Goal: Use online tool/utility: Utilize a website feature to perform a specific function

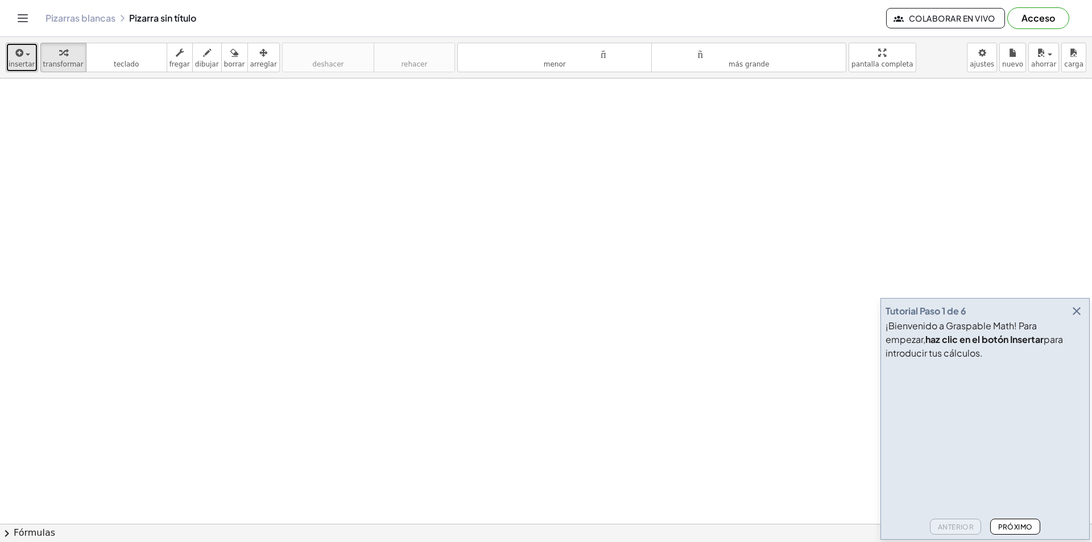
click at [22, 65] on font "insertar" at bounding box center [22, 64] width 27 height 8
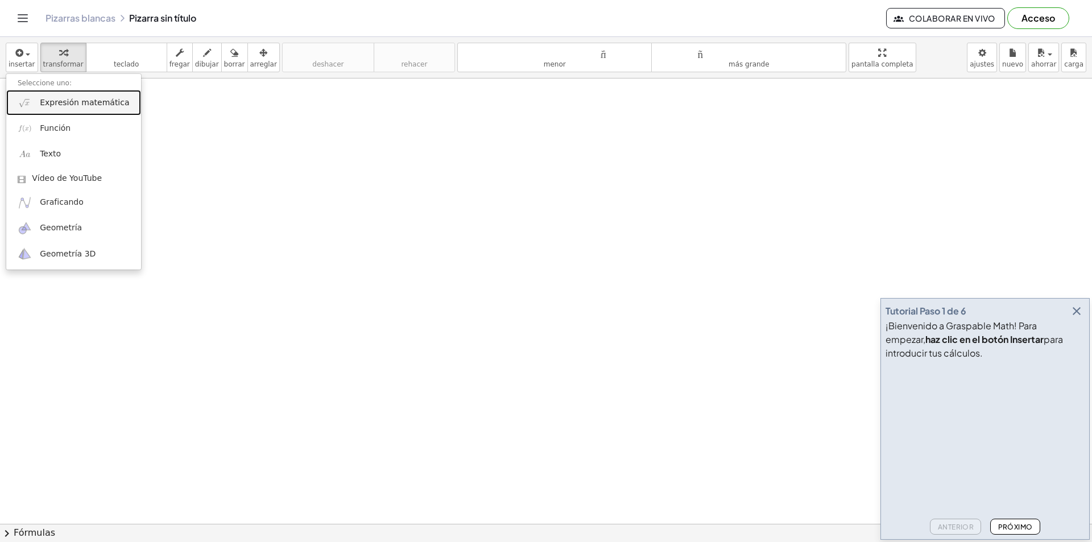
click at [63, 104] on font "Expresión matemática" at bounding box center [84, 102] width 89 height 9
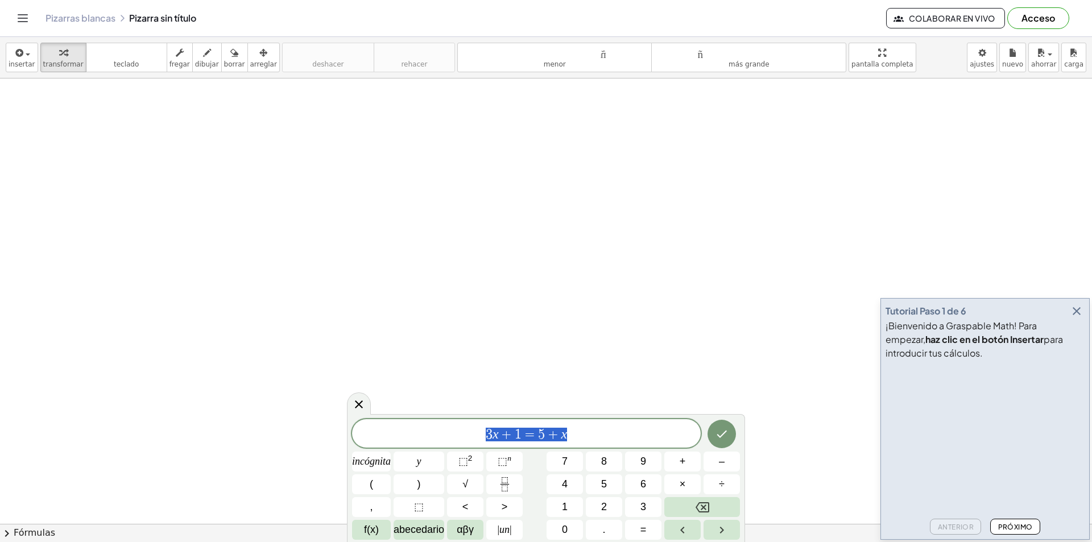
drag, startPoint x: 589, startPoint y: 439, endPoint x: 477, endPoint y: 437, distance: 111.5
click at [477, 437] on span "3 x + 1 = 5 + x" at bounding box center [526, 435] width 349 height 16
click at [201, 51] on div "button" at bounding box center [207, 53] width 24 height 14
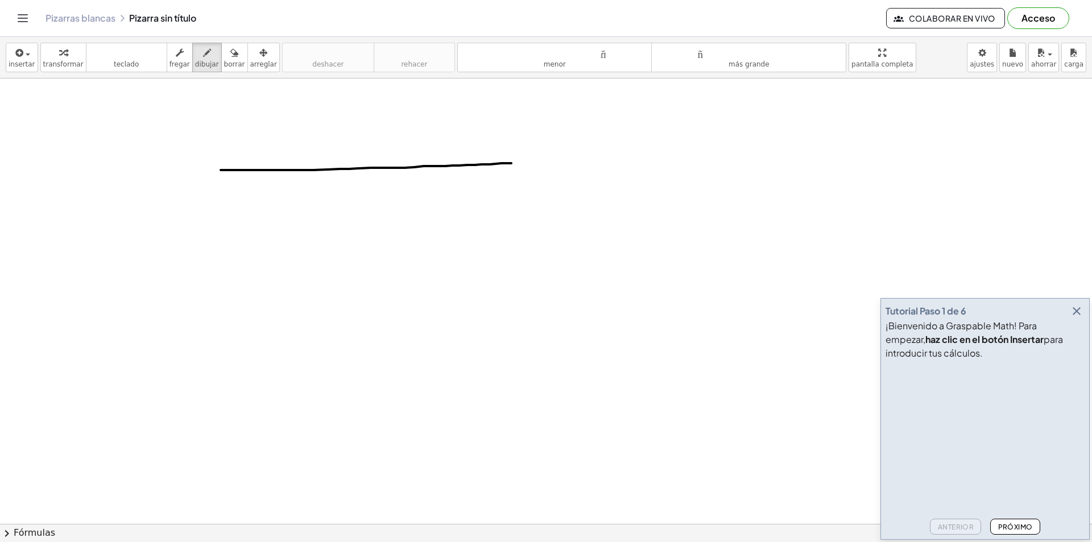
drag, startPoint x: 221, startPoint y: 170, endPoint x: 526, endPoint y: 163, distance: 305.6
drag, startPoint x: 229, startPoint y: 206, endPoint x: 492, endPoint y: 204, distance: 263.4
click at [198, 61] on font "dibujar" at bounding box center [207, 64] width 24 height 8
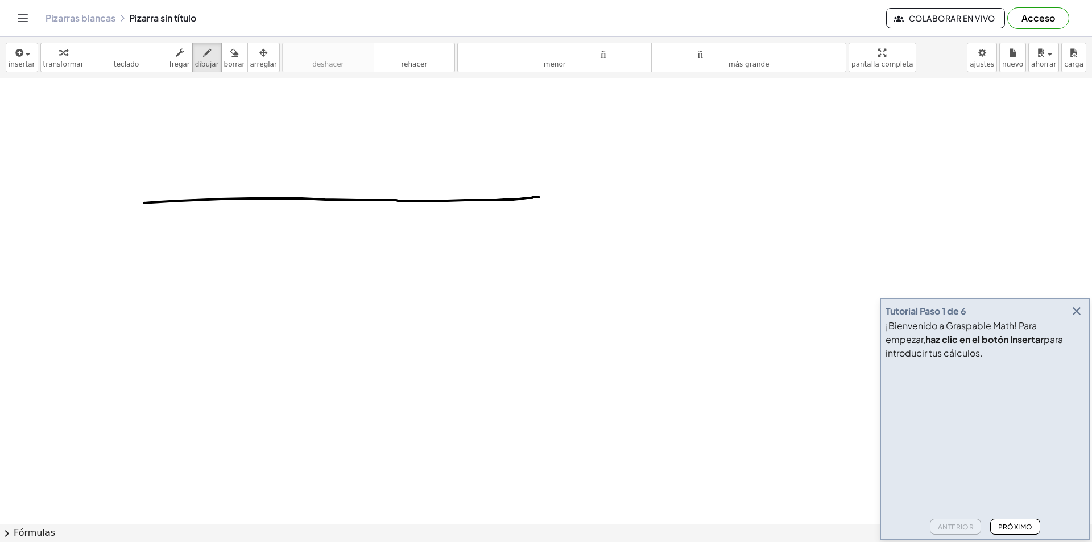
drag, startPoint x: 144, startPoint y: 203, endPoint x: 541, endPoint y: 197, distance: 397.1
drag, startPoint x: 144, startPoint y: 192, endPoint x: 535, endPoint y: 184, distance: 390.9
drag, startPoint x: 532, startPoint y: 165, endPoint x: 414, endPoint y: 180, distance: 119.3
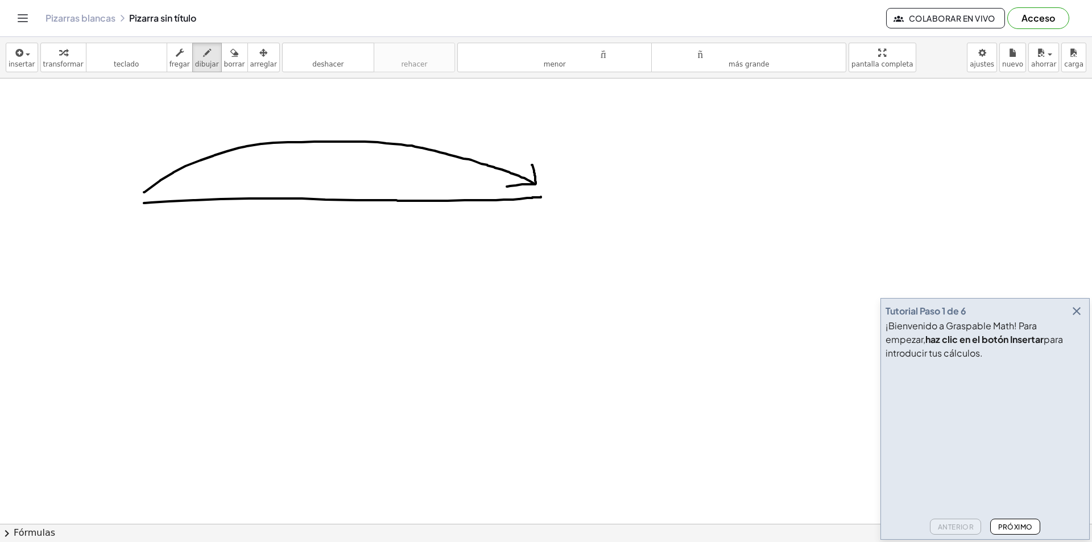
drag, startPoint x: 329, startPoint y: 101, endPoint x: 338, endPoint y: 129, distance: 29.9
drag, startPoint x: 325, startPoint y: 110, endPoint x: 334, endPoint y: 109, distance: 9.2
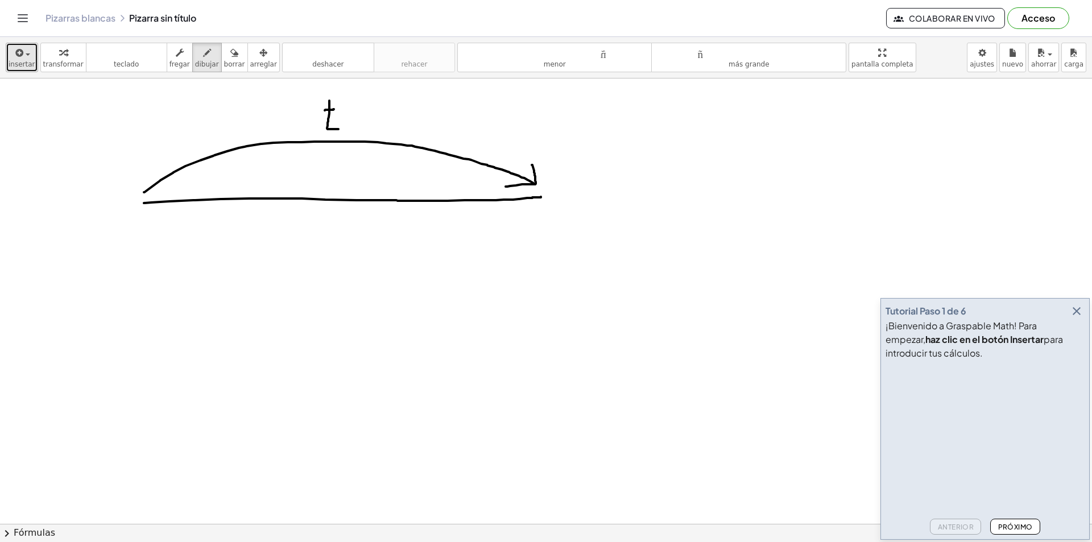
click at [29, 61] on font "insertar" at bounding box center [22, 64] width 27 height 8
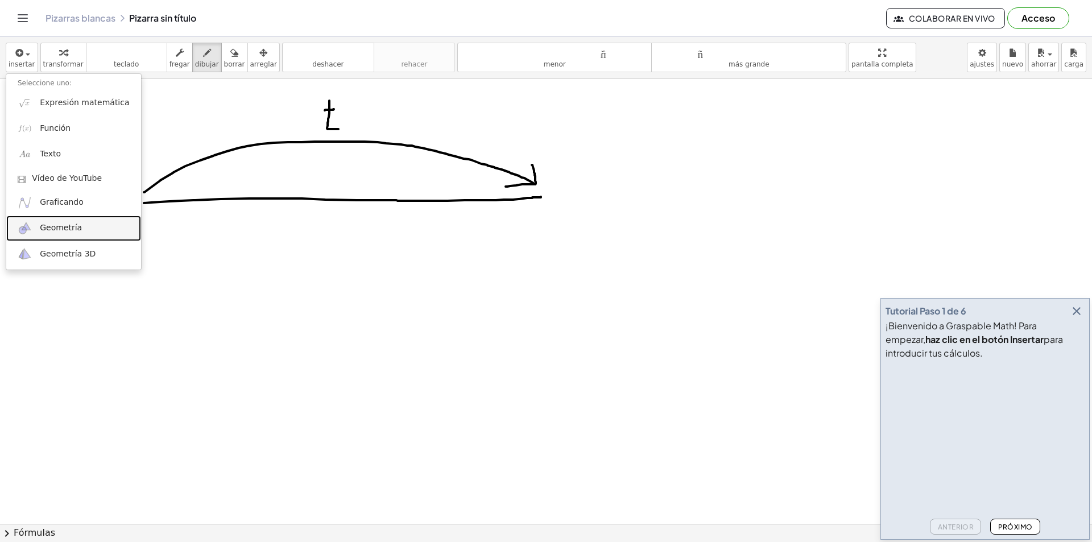
click at [83, 230] on link "Geometría" at bounding box center [73, 229] width 135 height 26
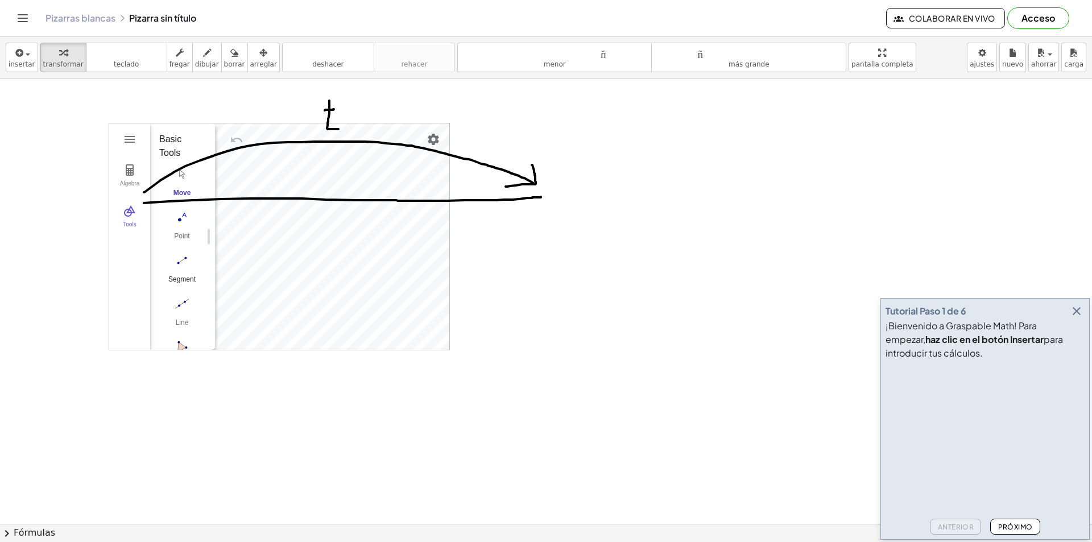
click at [177, 265] on img "Segment. Select two points or positions" at bounding box center [182, 260] width 46 height 18
drag, startPoint x: 501, startPoint y: 238, endPoint x: 608, endPoint y: 235, distance: 107.0
click at [178, 305] on img "Line. Select two points or positions" at bounding box center [182, 304] width 46 height 18
click at [177, 254] on img "Segment. Select two points or positions" at bounding box center [182, 260] width 46 height 18
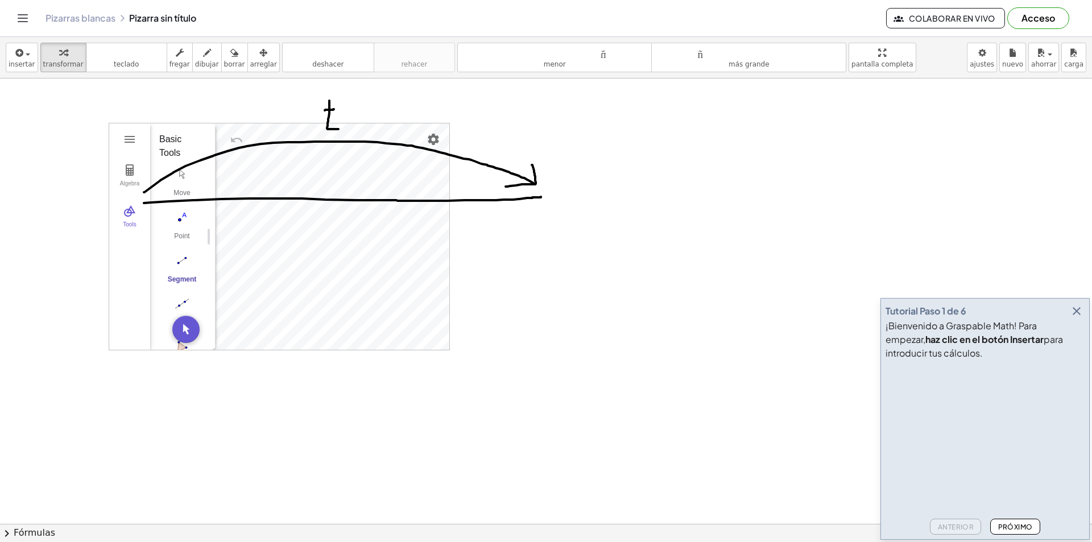
click at [180, 262] on img "Segment. Select two points or positions" at bounding box center [182, 260] width 46 height 18
click at [181, 262] on img "Segment. Select two points or positions" at bounding box center [182, 260] width 46 height 18
click at [181, 255] on button "Polygon" at bounding box center [182, 256] width 46 height 41
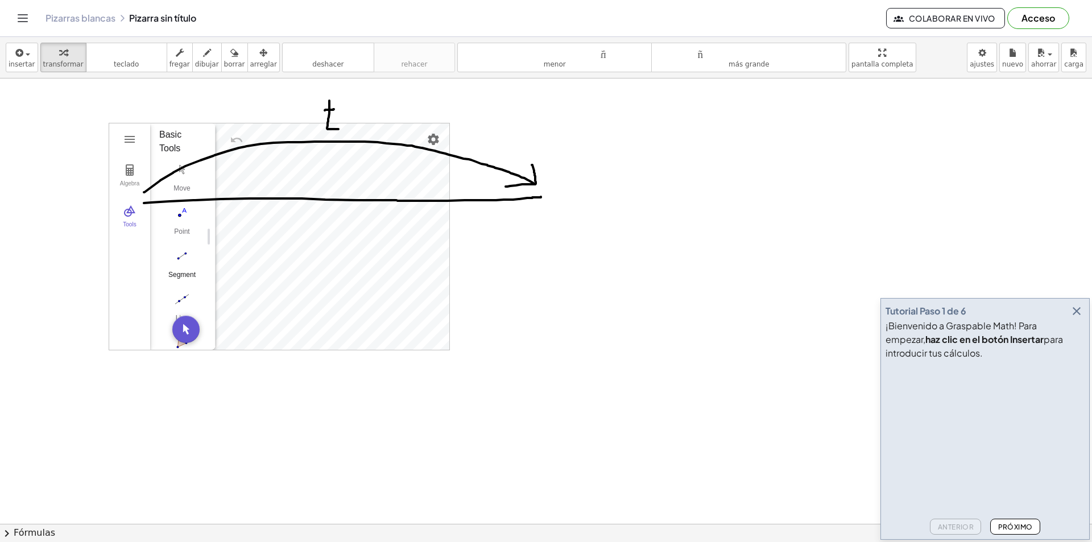
scroll to position [0, 0]
click at [183, 239] on div "Point" at bounding box center [182, 240] width 46 height 16
click at [185, 257] on img "Segment. Select two points or positions" at bounding box center [182, 260] width 46 height 18
click at [30, 59] on div "button" at bounding box center [22, 53] width 27 height 14
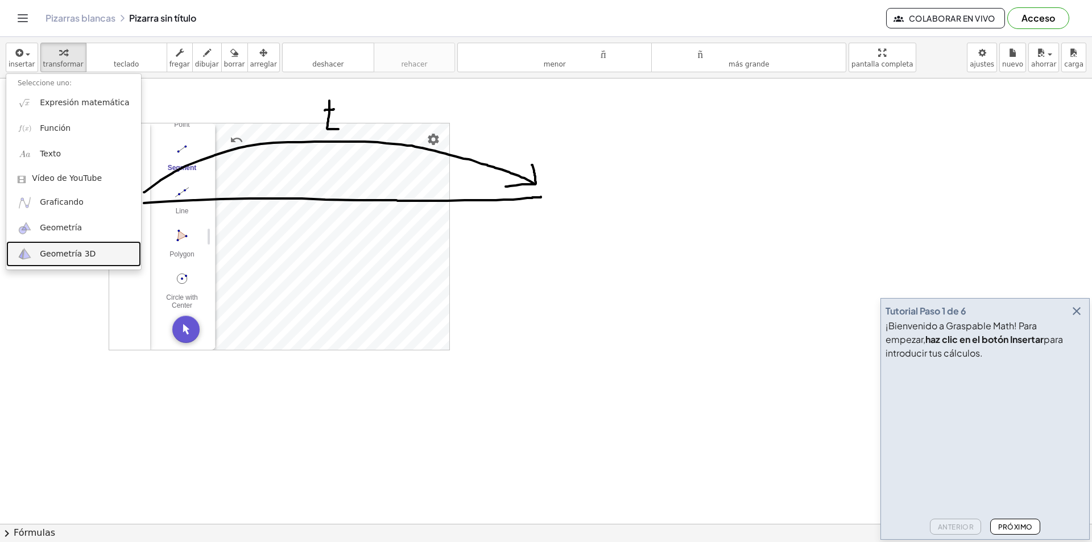
click at [88, 251] on font "Geometría 3D" at bounding box center [68, 253] width 56 height 9
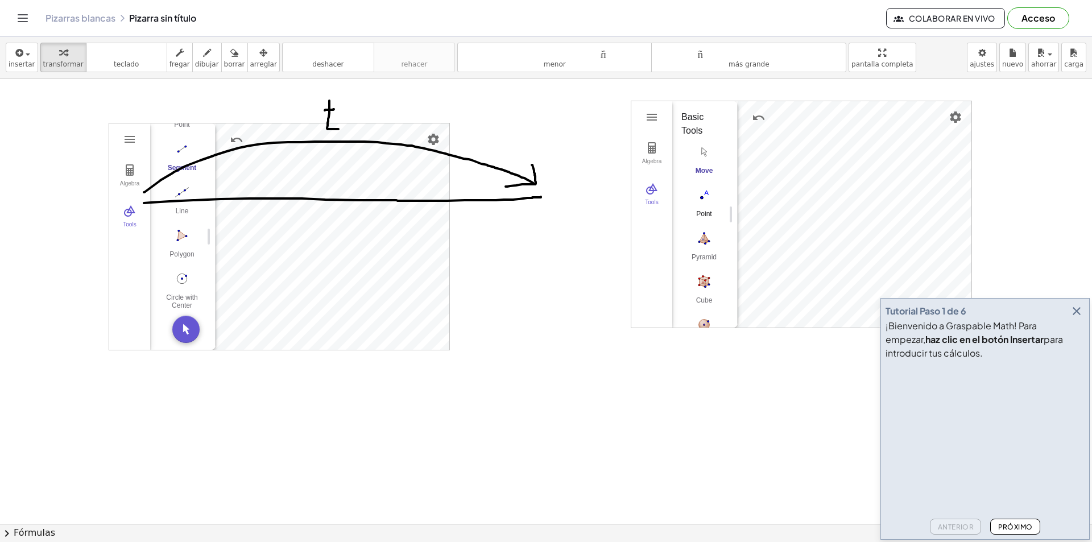
click at [705, 197] on img "Point. Select position or line, function, or curve" at bounding box center [704, 195] width 46 height 18
click at [709, 278] on img "Cube. Select two points or other corresponding objects" at bounding box center [704, 281] width 46 height 18
click at [960, 116] on img "Settings" at bounding box center [956, 117] width 14 height 14
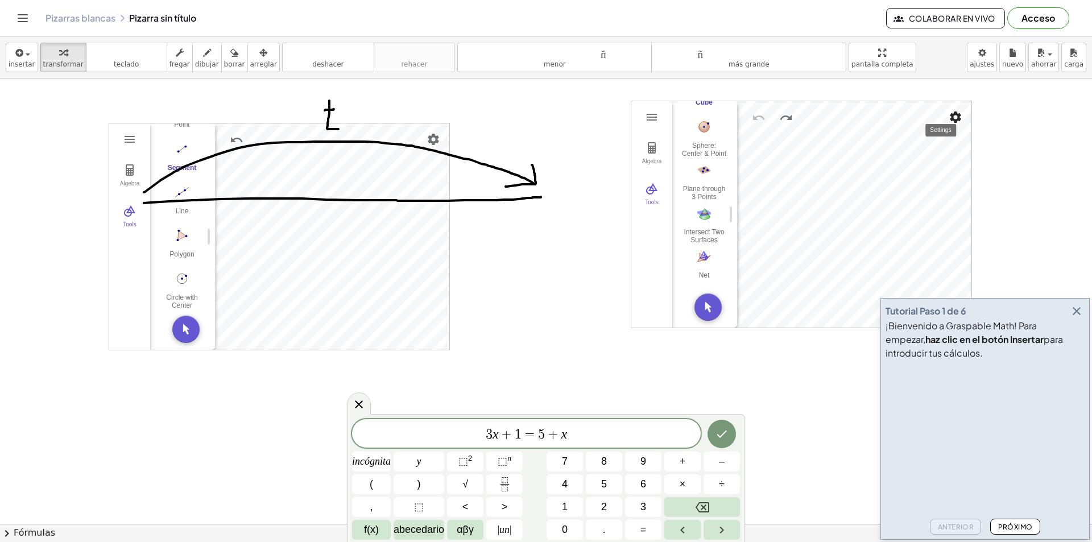
click at [962, 124] on button "Settings" at bounding box center [955, 117] width 20 height 20
click at [647, 120] on img "3D Calculator" at bounding box center [652, 117] width 14 height 14
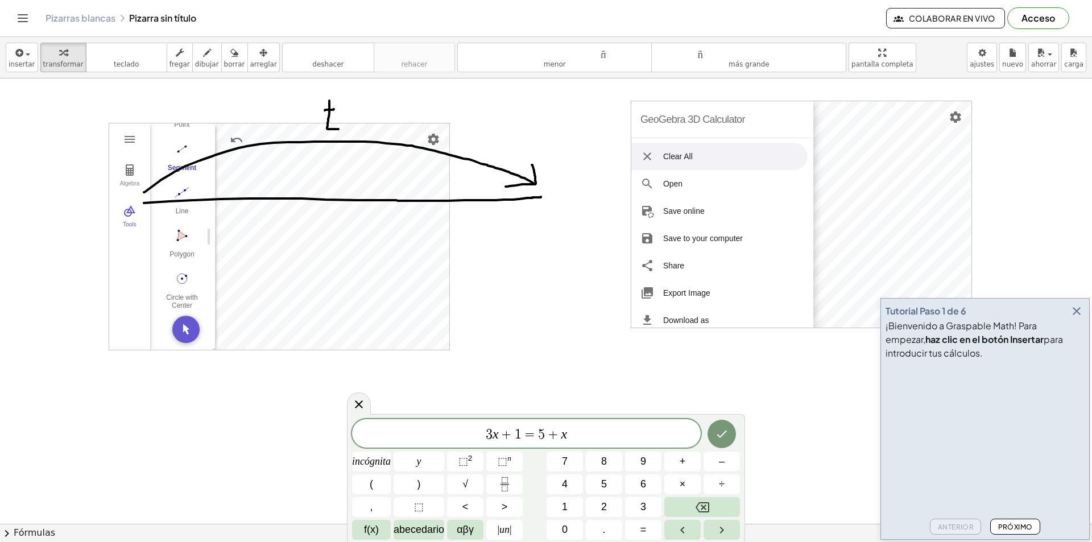
click at [717, 163] on li "Clear All" at bounding box center [719, 156] width 176 height 27
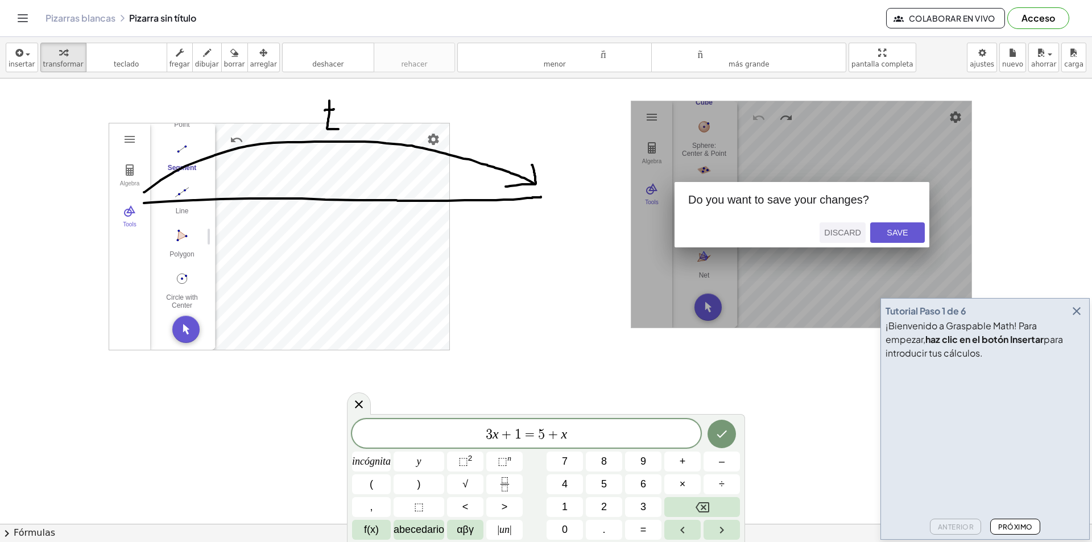
drag, startPoint x: 898, startPoint y: 235, endPoint x: 849, endPoint y: 233, distance: 48.4
click at [849, 233] on div "Discard Save" at bounding box center [866, 233] width 128 height 30
click at [849, 233] on div "Discard" at bounding box center [842, 232] width 37 height 9
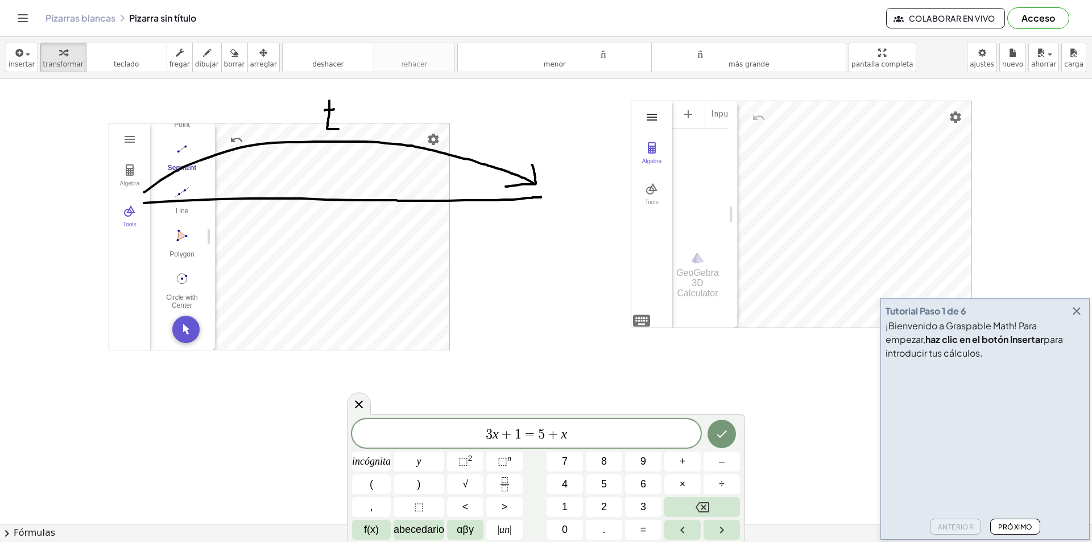
click at [655, 111] on img "3D Calculator" at bounding box center [652, 117] width 14 height 14
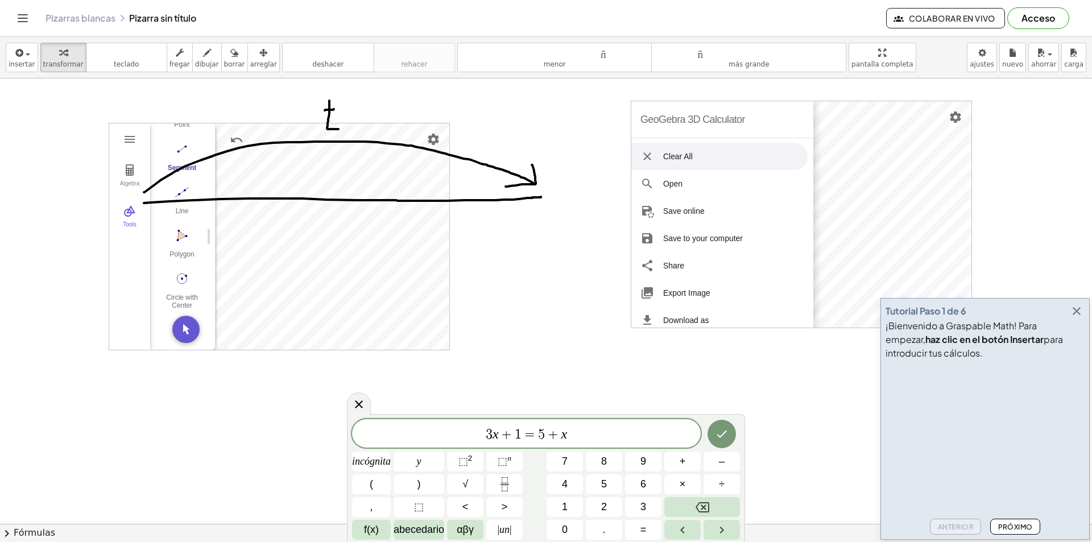
click at [713, 160] on li "Clear All" at bounding box center [719, 156] width 176 height 27
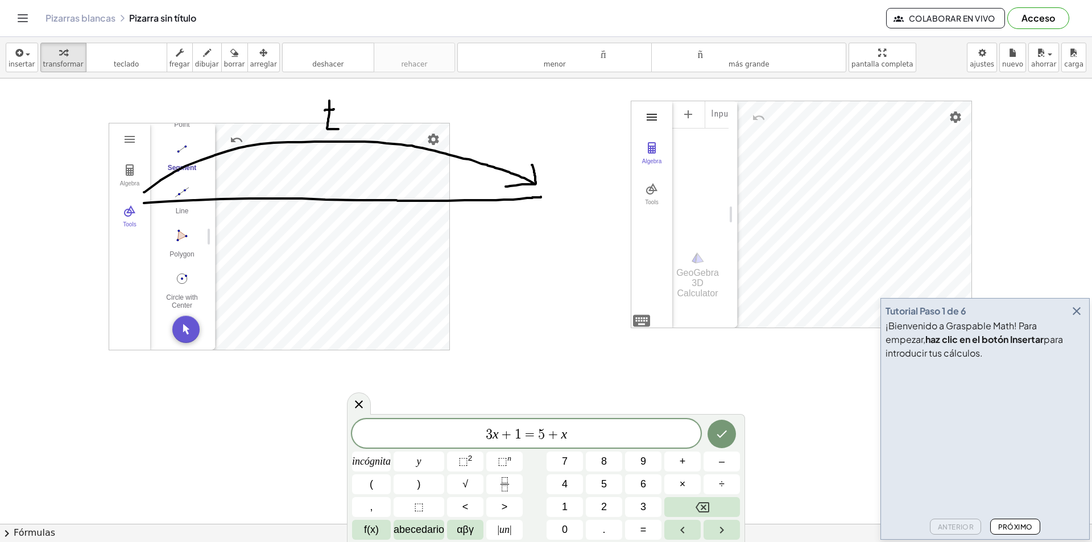
click at [656, 114] on img "3D Calculator" at bounding box center [652, 117] width 14 height 14
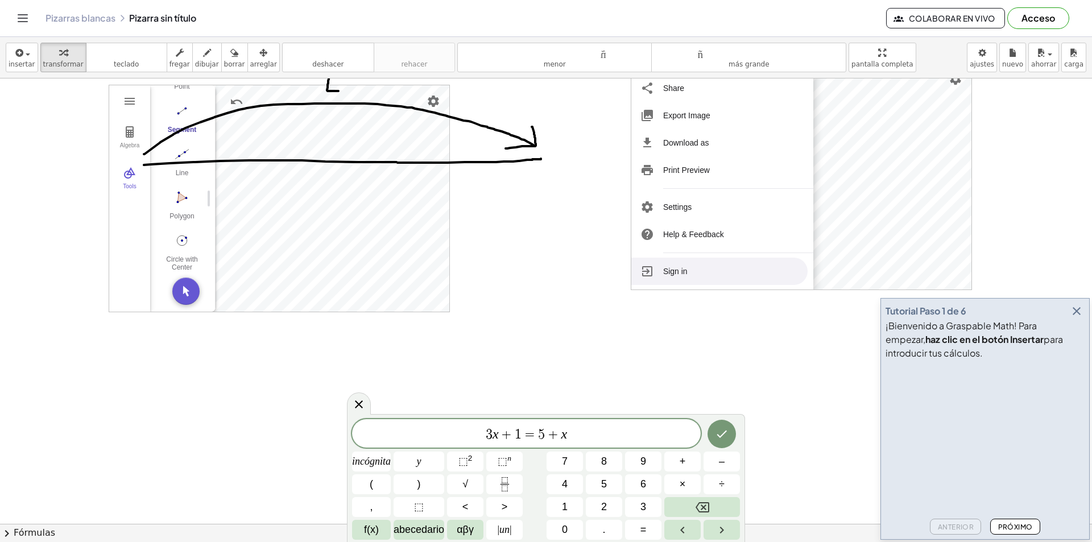
scroll to position [57, 0]
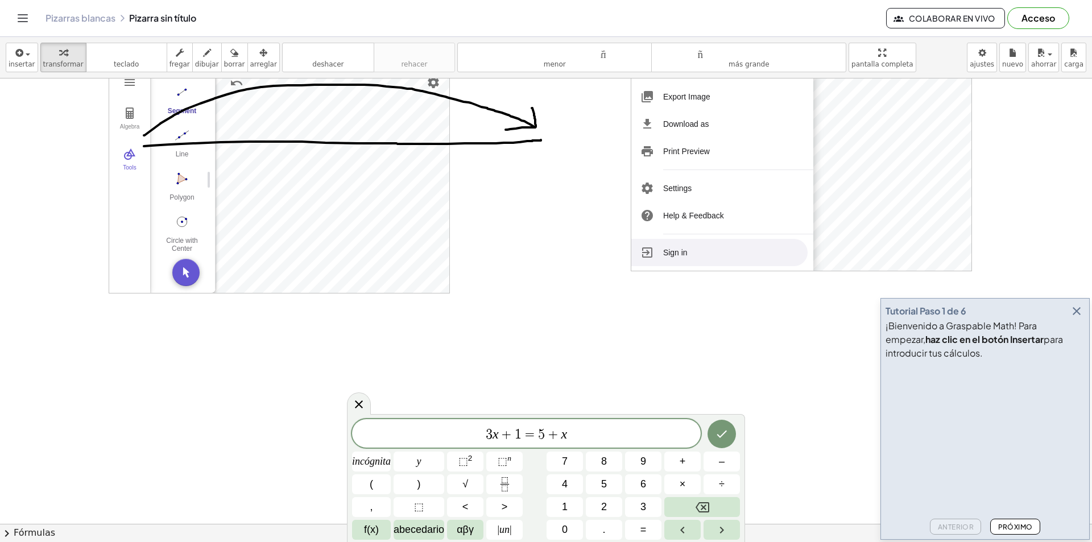
click at [697, 253] on li "Sign in" at bounding box center [719, 252] width 176 height 27
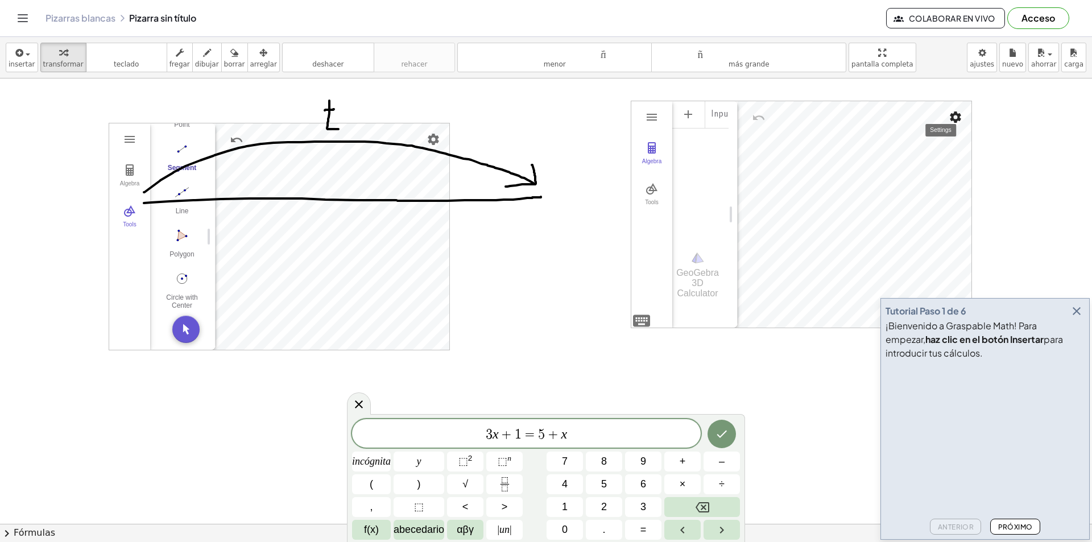
click at [921, 139] on div "3D Calculator" at bounding box center [855, 214] width 234 height 226
click at [24, 61] on font "insertar" at bounding box center [22, 64] width 27 height 8
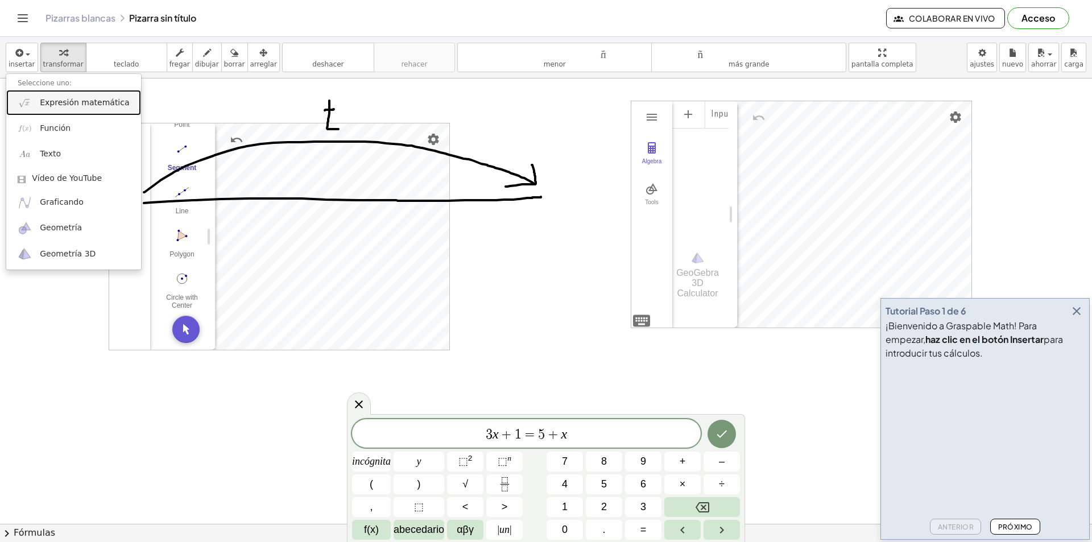
click at [58, 100] on font "Expresión matemática" at bounding box center [84, 102] width 89 height 9
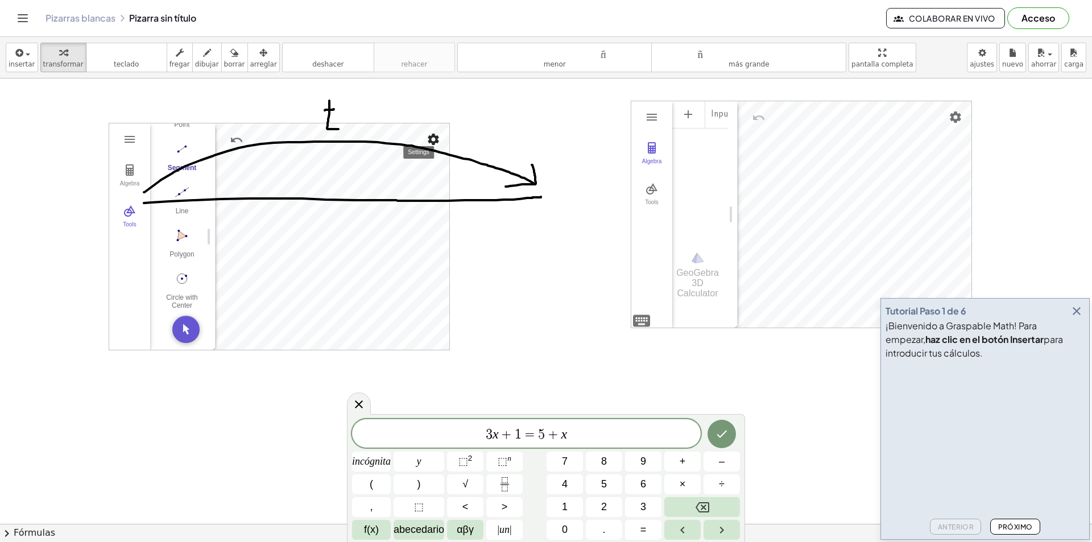
click at [436, 141] on img "Settings" at bounding box center [434, 140] width 14 height 14
click at [373, 238] on li "Settings" at bounding box center [368, 237] width 145 height 18
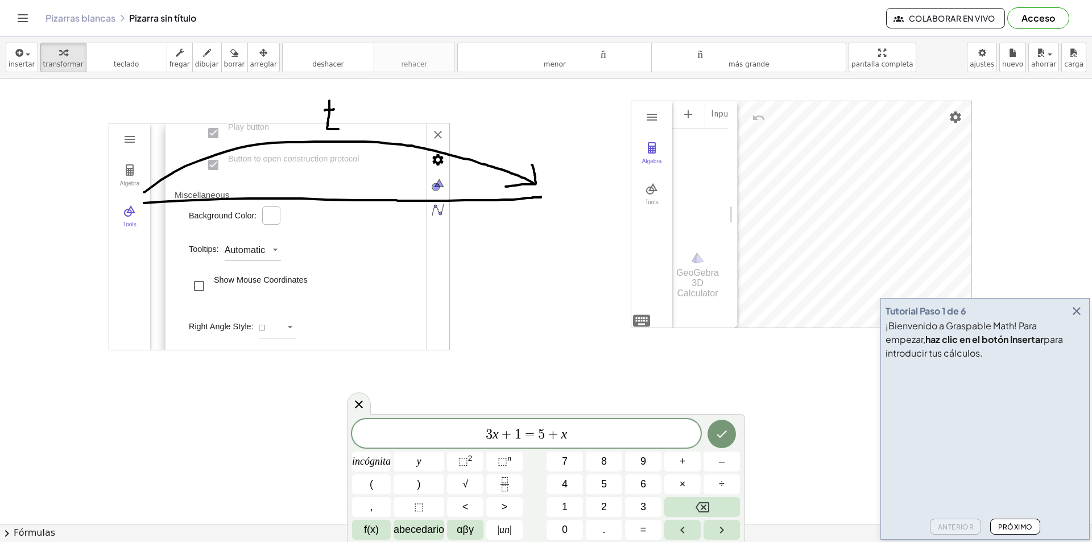
scroll to position [375, 0]
click at [701, 220] on div "Input…" at bounding box center [700, 167] width 56 height 134
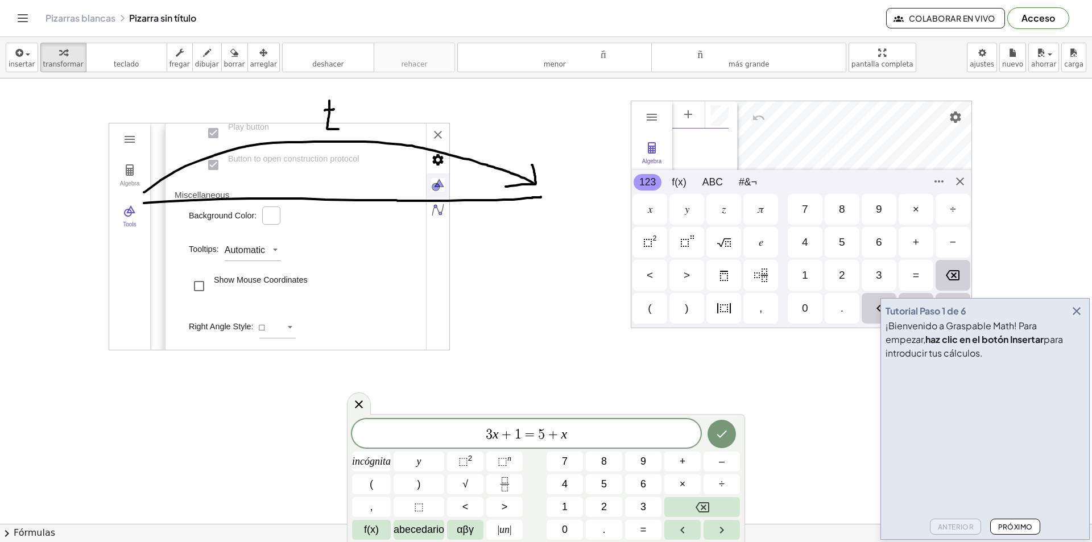
click at [643, 320] on div "GeoGebra 3D Calculator Clear All Open Save online Save to your computer Share E…" at bounding box center [801, 215] width 341 height 228
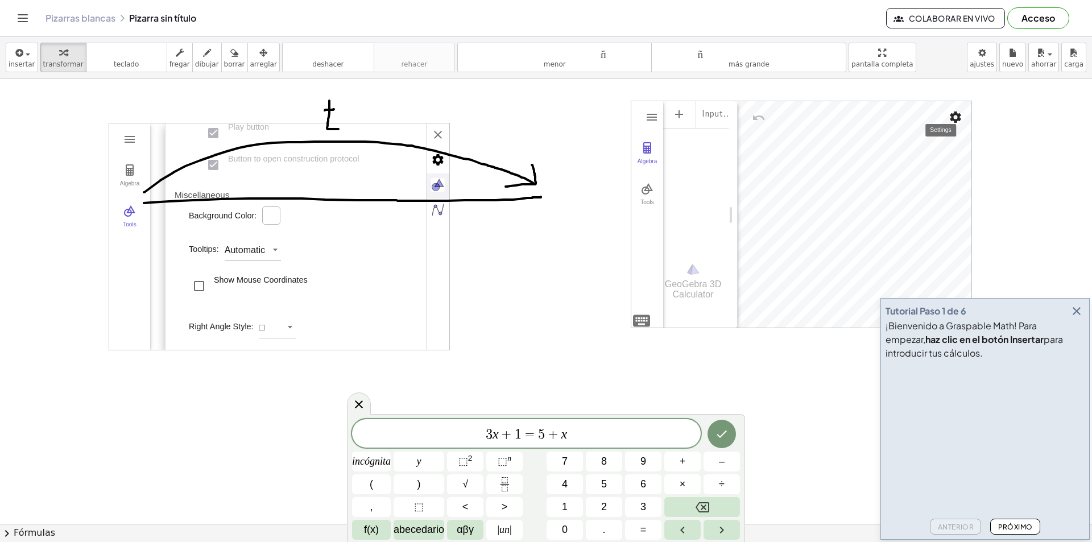
click at [908, 158] on div "3D Calculator" at bounding box center [855, 215] width 234 height 228
click at [119, 218] on button "Tools" at bounding box center [129, 216] width 41 height 41
type input "*****"
type input "****"
type input "*****"
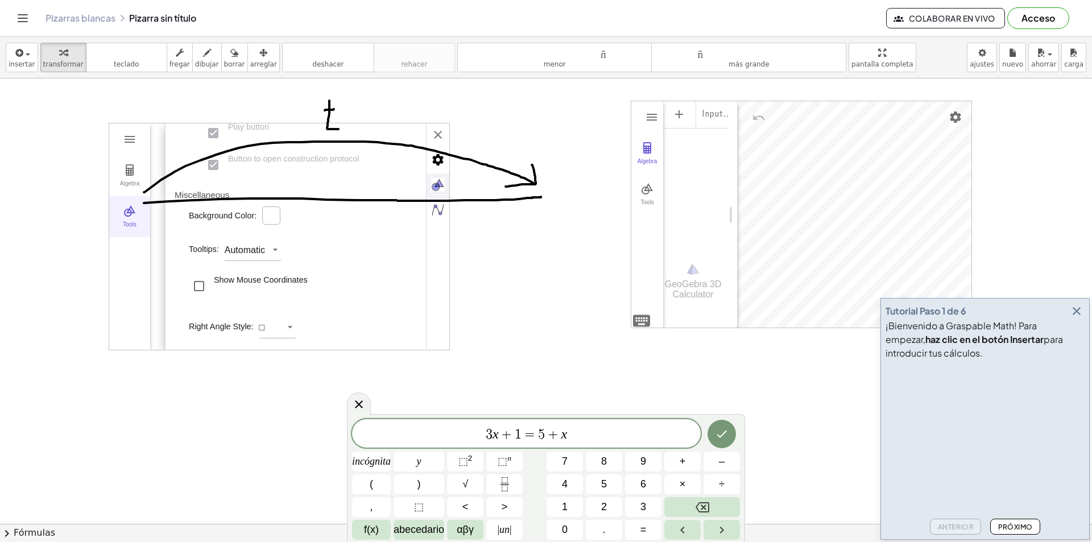
type input "****"
type input "*****"
type input "****"
type input "*****"
type input "****"
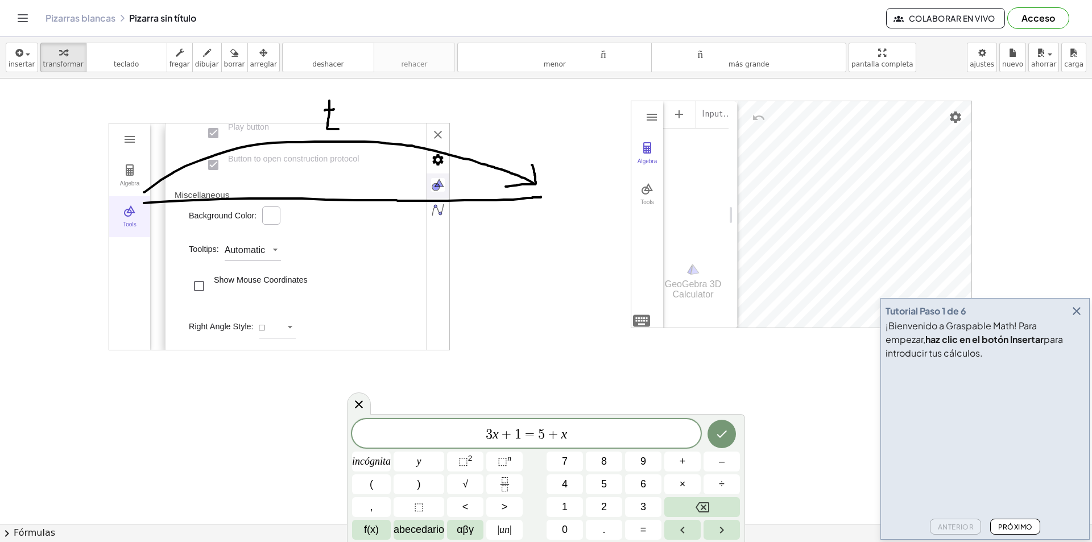
type input "*****"
type input "****"
type input "*****"
type input "****"
type input "*****"
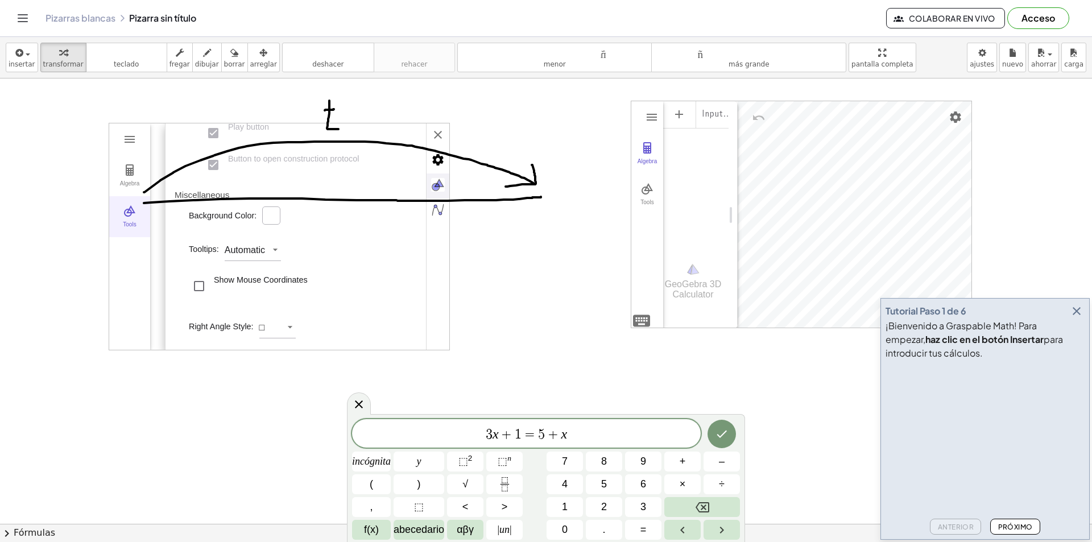
type input "****"
type input "*****"
type input "****"
type input "*****"
type input "****"
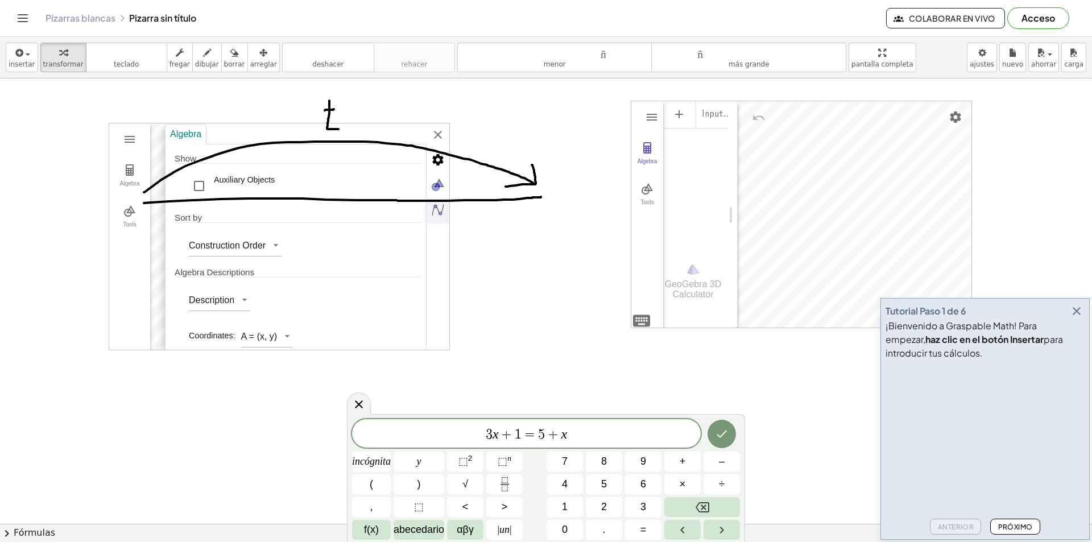
click at [440, 212] on img "Algebra" at bounding box center [438, 210] width 23 height 23
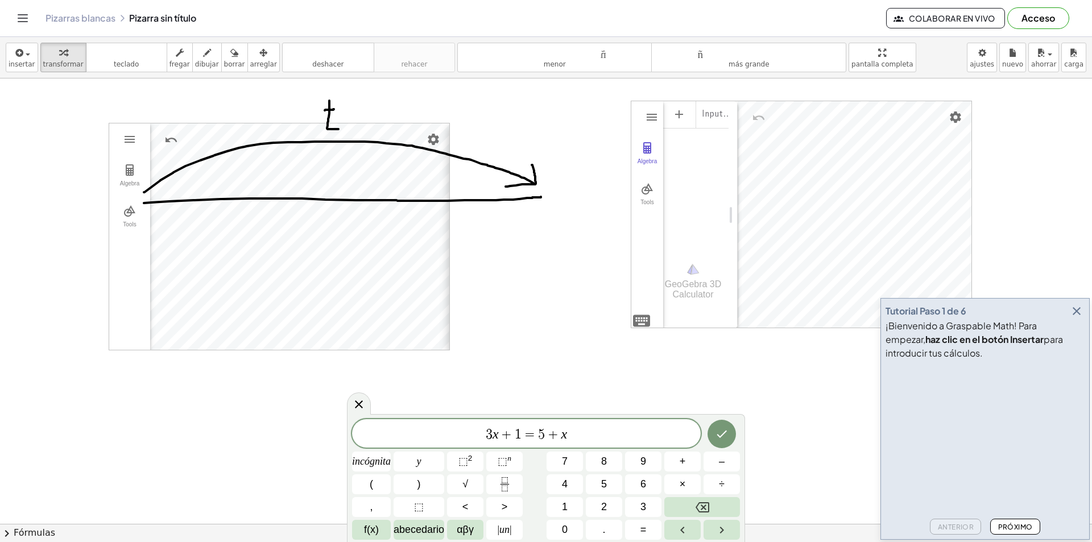
click at [449, 136] on div "Algebra Show Auxiliary Objects Sort by Construction Order Algebra Descriptions …" at bounding box center [591, 237] width 284 height 228
click at [433, 138] on img "Settings" at bounding box center [434, 140] width 14 height 14
drag, startPoint x: 132, startPoint y: 129, endPoint x: 118, endPoint y: 241, distance: 113.0
click at [118, 241] on div "Algebra Tools" at bounding box center [129, 236] width 41 height 226
click at [131, 218] on button "Tools" at bounding box center [129, 216] width 41 height 41
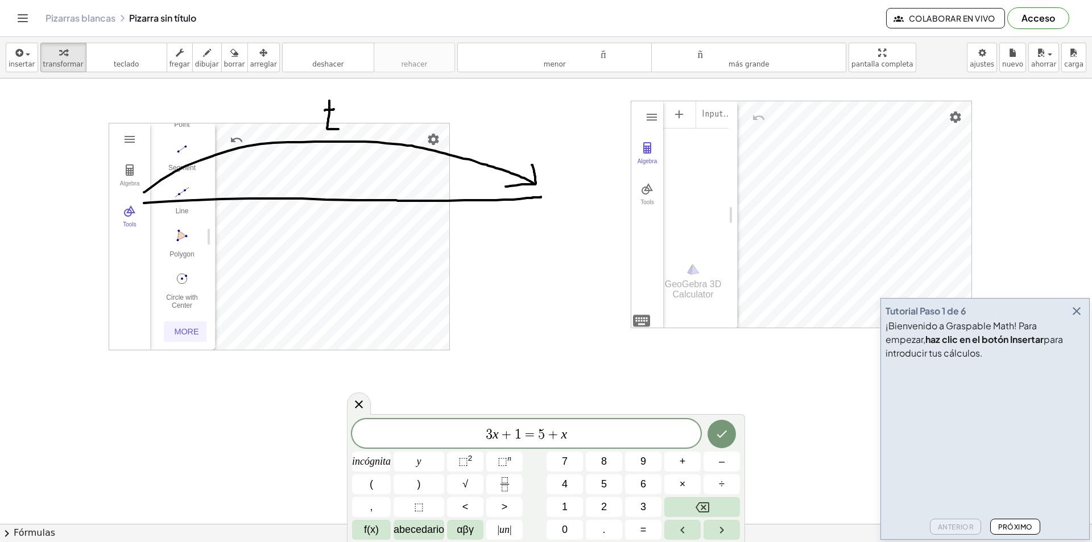
scroll to position [117, 0]
click at [138, 148] on button "Geometry" at bounding box center [129, 139] width 20 height 20
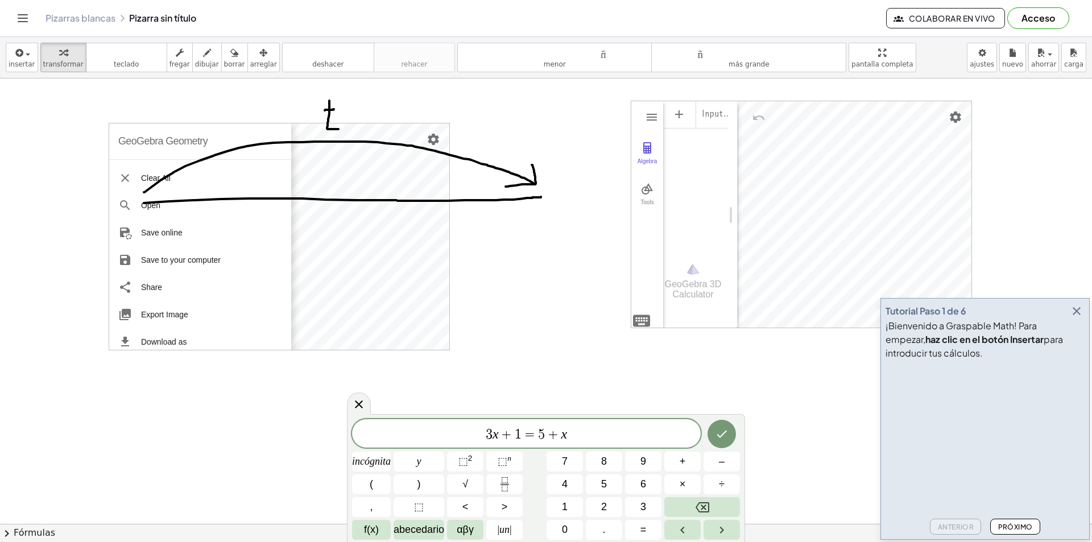
scroll to position [0, 0]
click at [194, 180] on li "Clear All" at bounding box center [197, 178] width 176 height 27
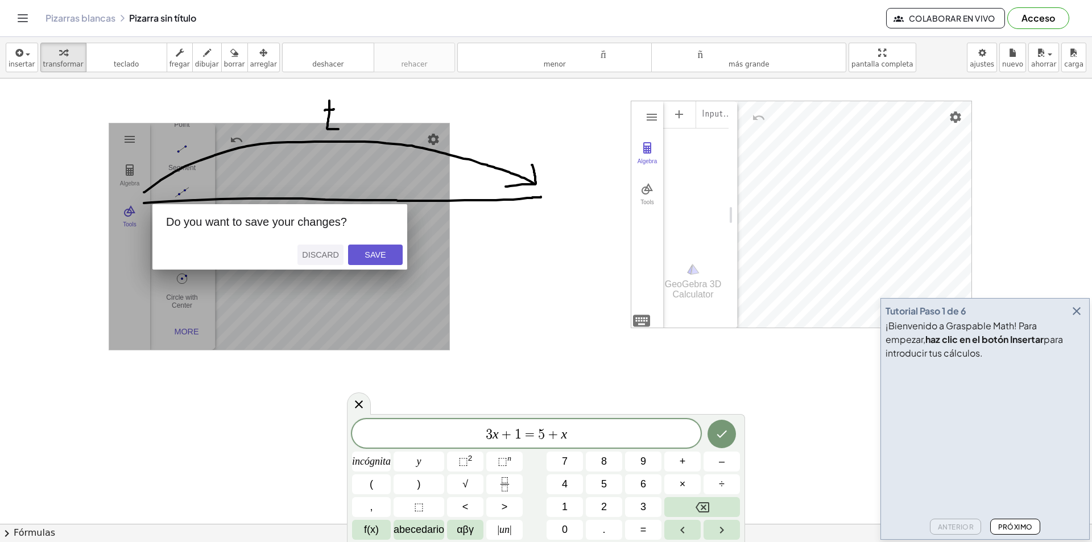
click at [327, 257] on div "Discard" at bounding box center [320, 254] width 37 height 9
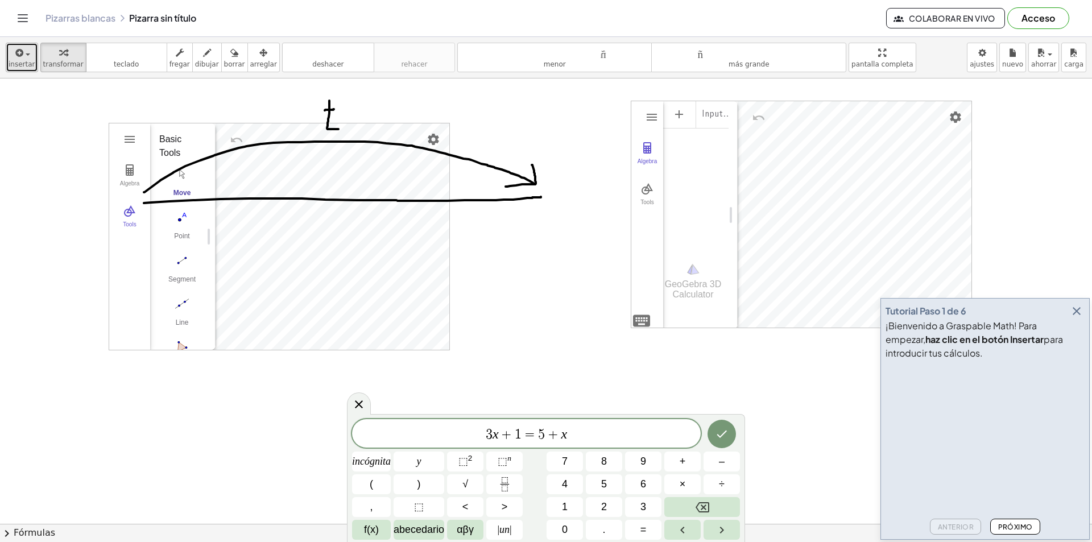
click at [20, 64] on font "insertar" at bounding box center [22, 64] width 27 height 8
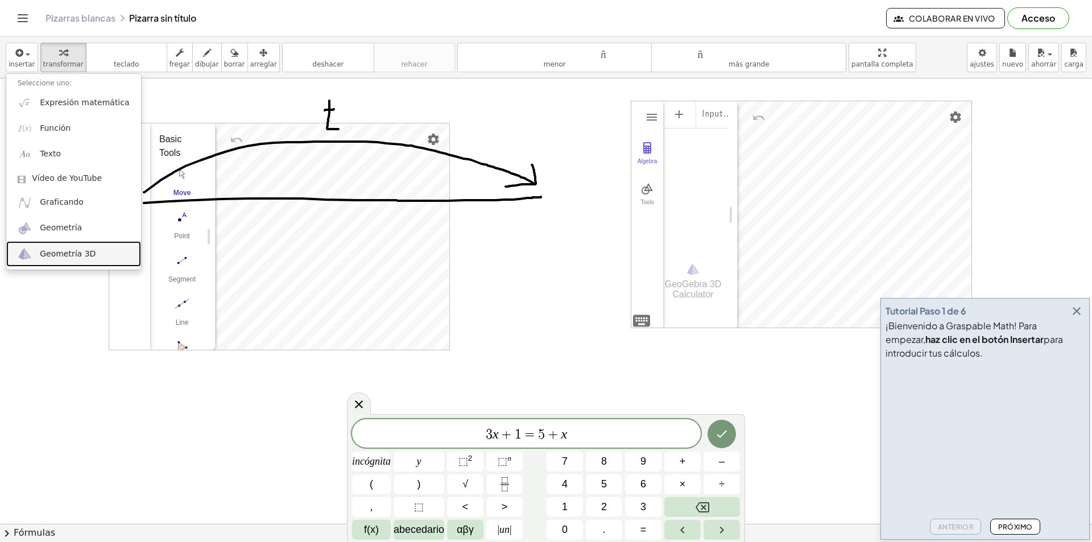
click at [85, 257] on font "Geometría 3D" at bounding box center [68, 253] width 56 height 9
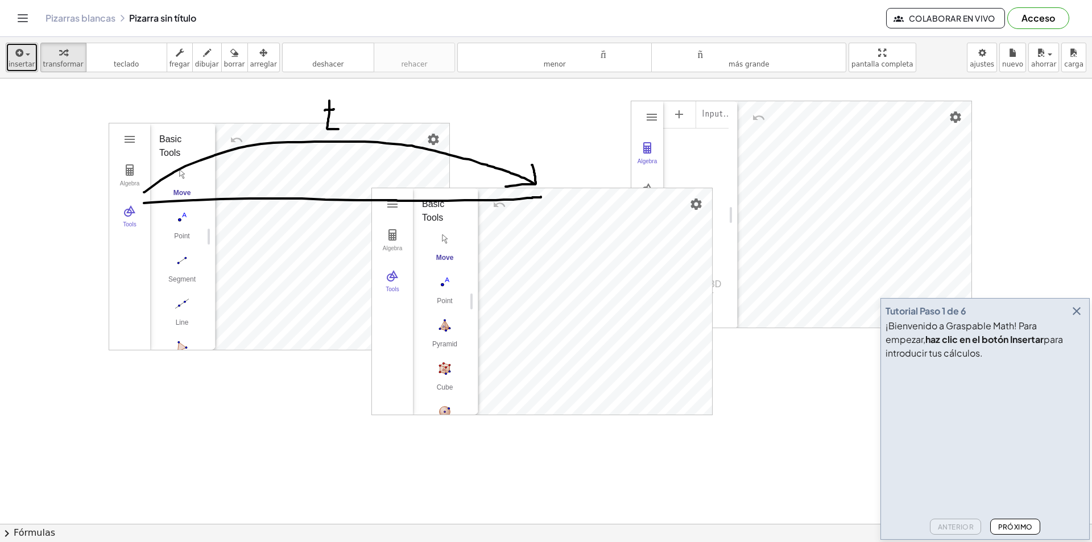
click at [18, 61] on font "insertar" at bounding box center [22, 64] width 27 height 8
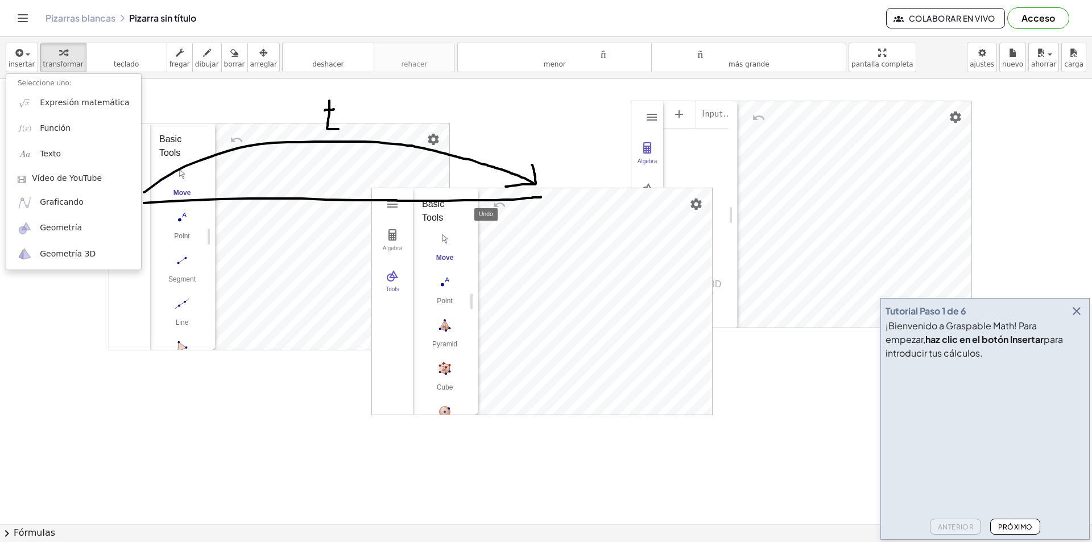
click at [495, 208] on button "Undo" at bounding box center [499, 205] width 20 height 20
click at [503, 205] on img "Undo" at bounding box center [500, 205] width 14 height 14
click at [693, 208] on img "Settings" at bounding box center [696, 204] width 14 height 14
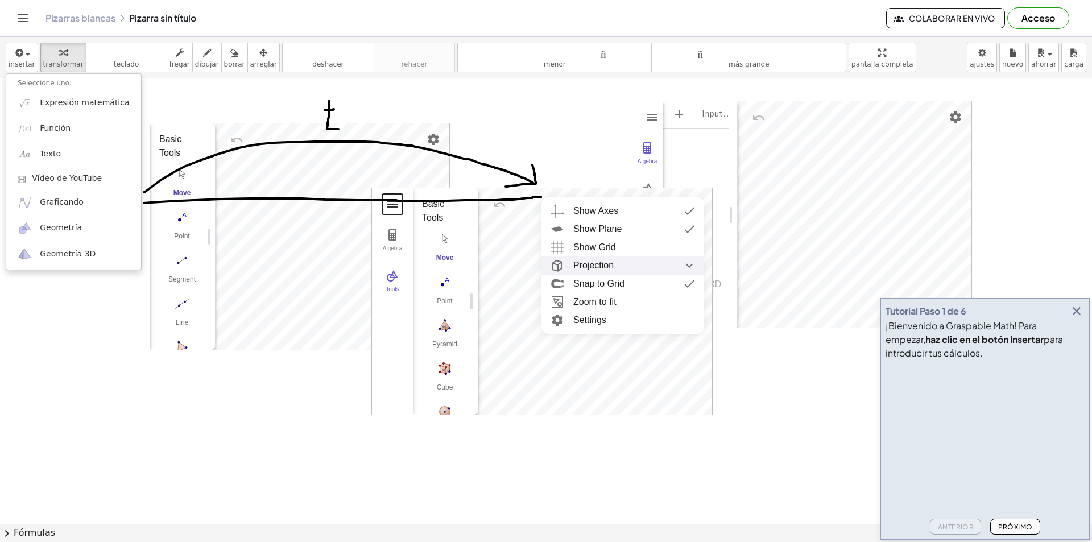
click at [400, 212] on button "3D Calculator" at bounding box center [392, 204] width 20 height 20
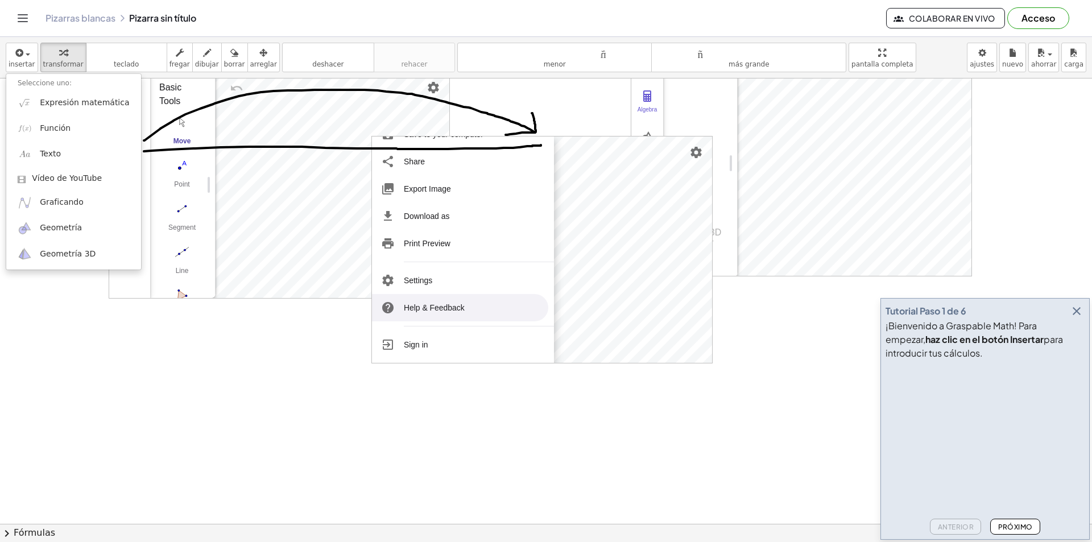
scroll to position [57, 0]
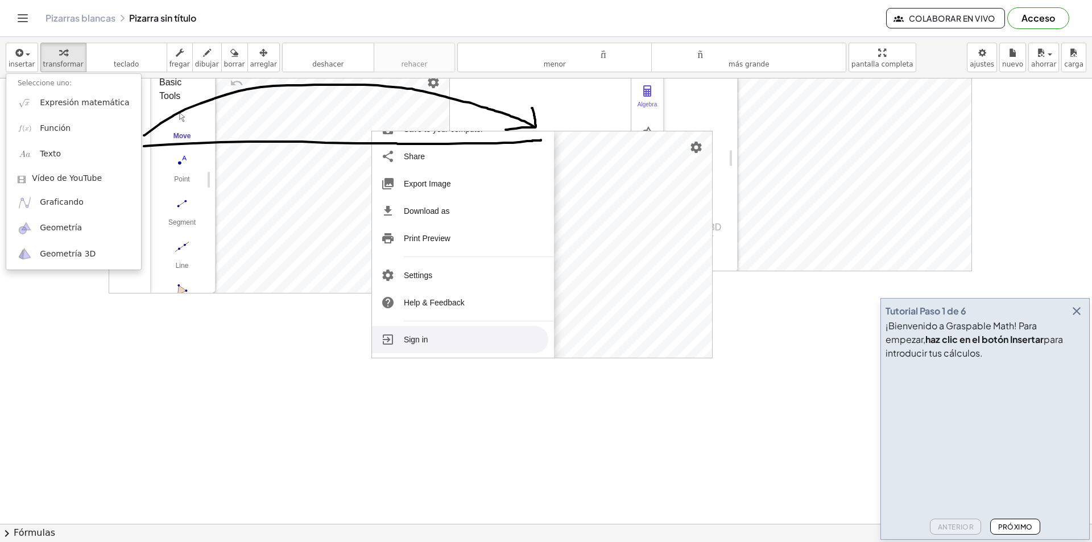
click at [437, 331] on li "Sign in" at bounding box center [460, 339] width 176 height 27
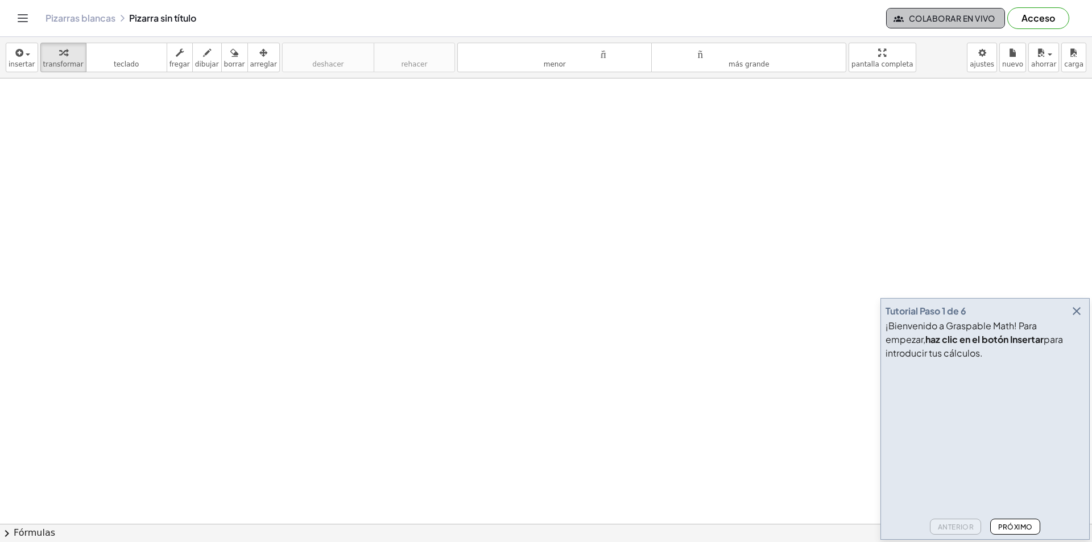
click at [961, 22] on font "Colaborar en vivo" at bounding box center [952, 18] width 86 height 10
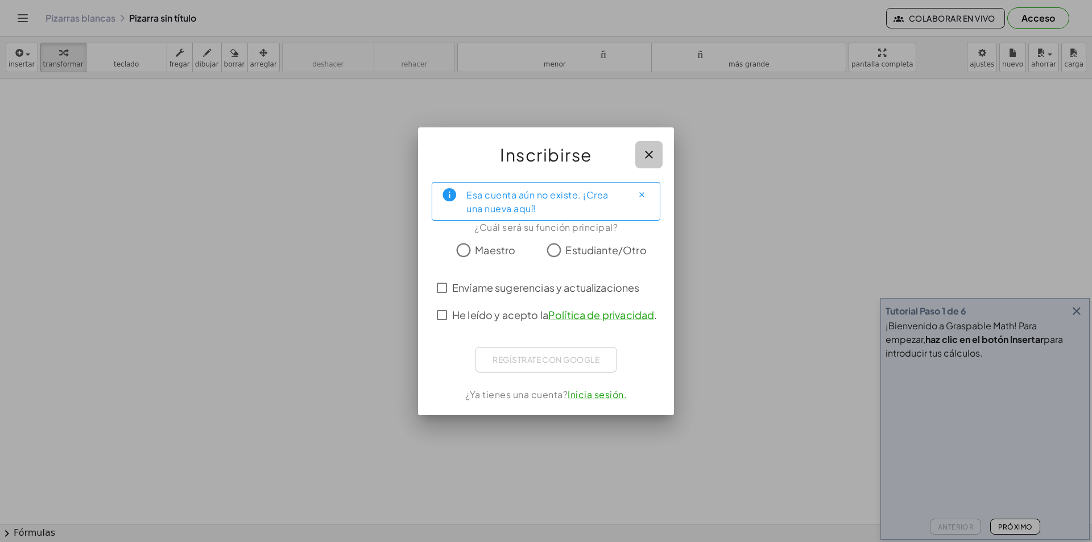
click at [651, 150] on icon "button" at bounding box center [649, 155] width 14 height 14
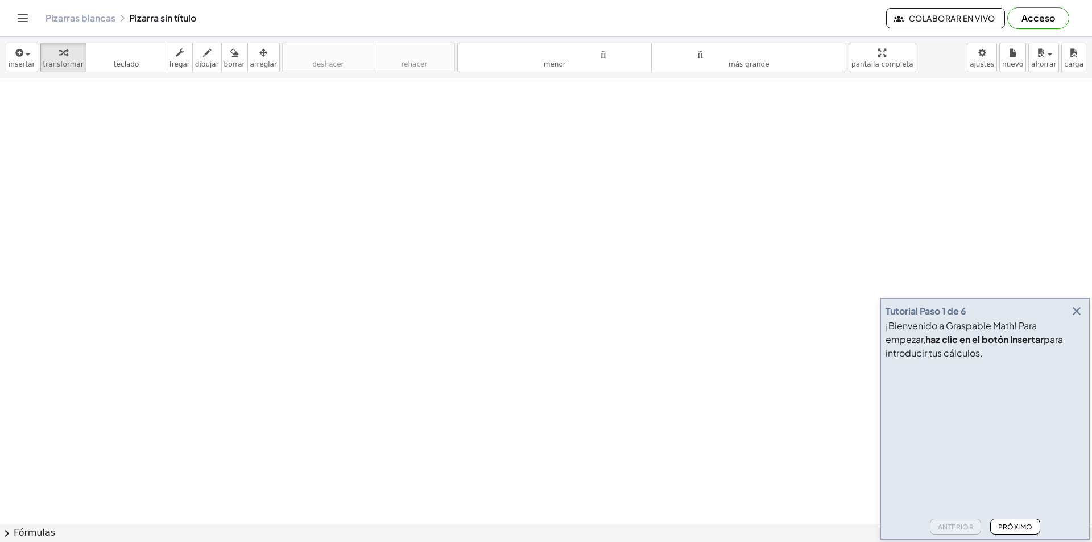
click at [1049, 18] on font "Acceso" at bounding box center [1039, 18] width 34 height 12
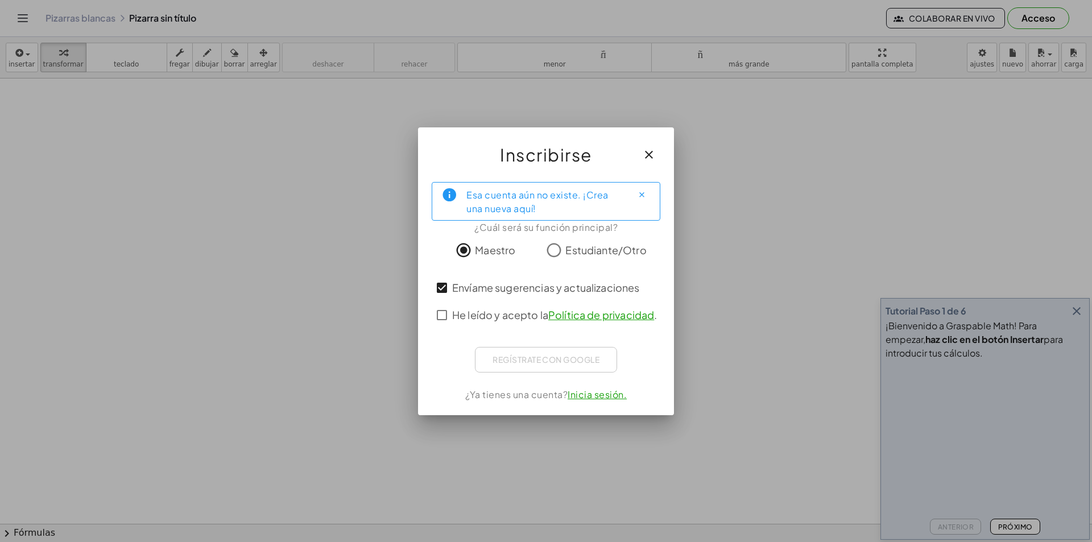
click at [442, 328] on div "He leído y acepto la Política de privacidad ." at bounding box center [546, 314] width 229 height 27
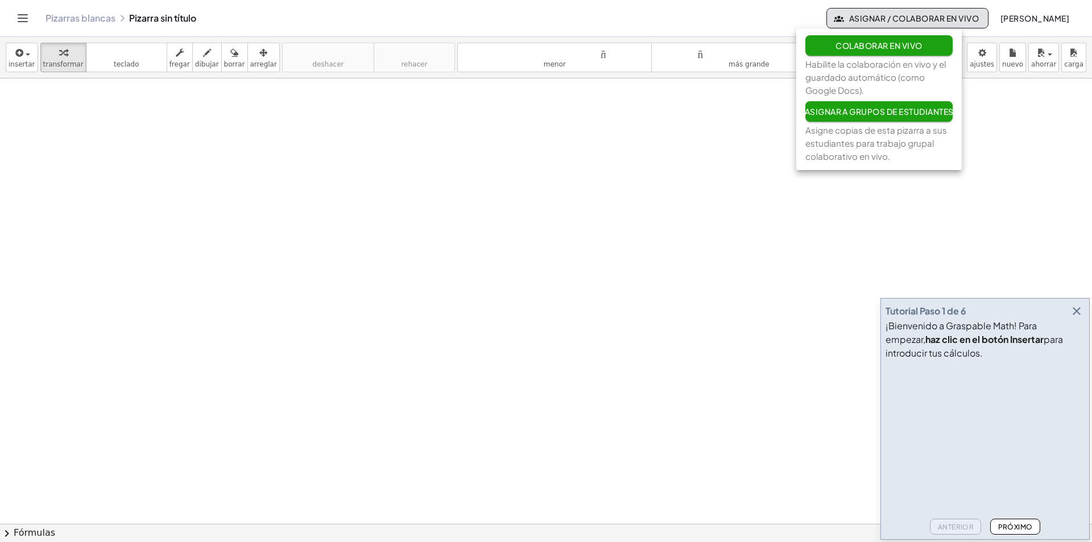
click at [901, 15] on font "Asignar / Colaborar en vivo" at bounding box center [914, 18] width 130 height 10
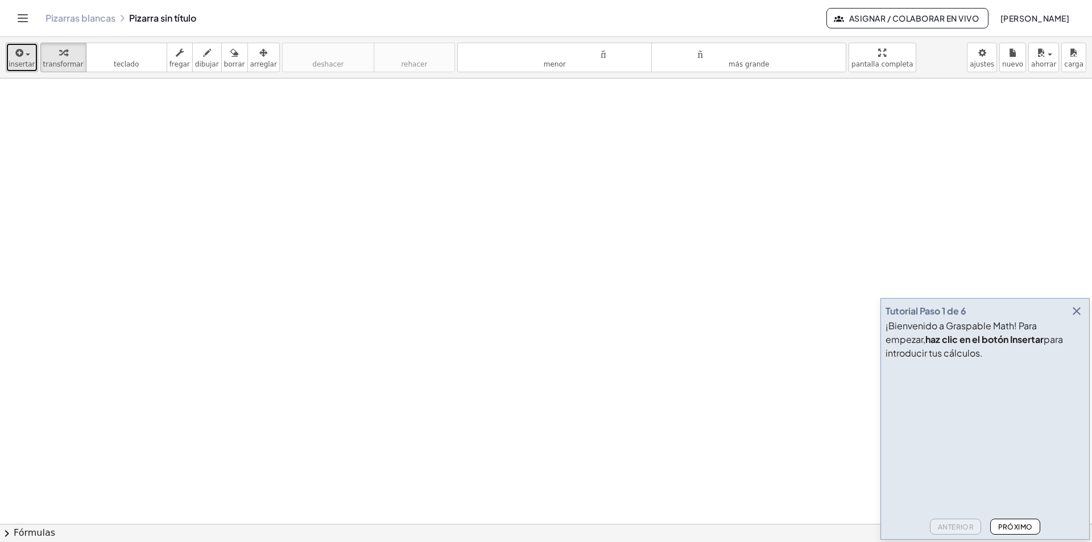
click at [11, 53] on div "button" at bounding box center [22, 53] width 27 height 14
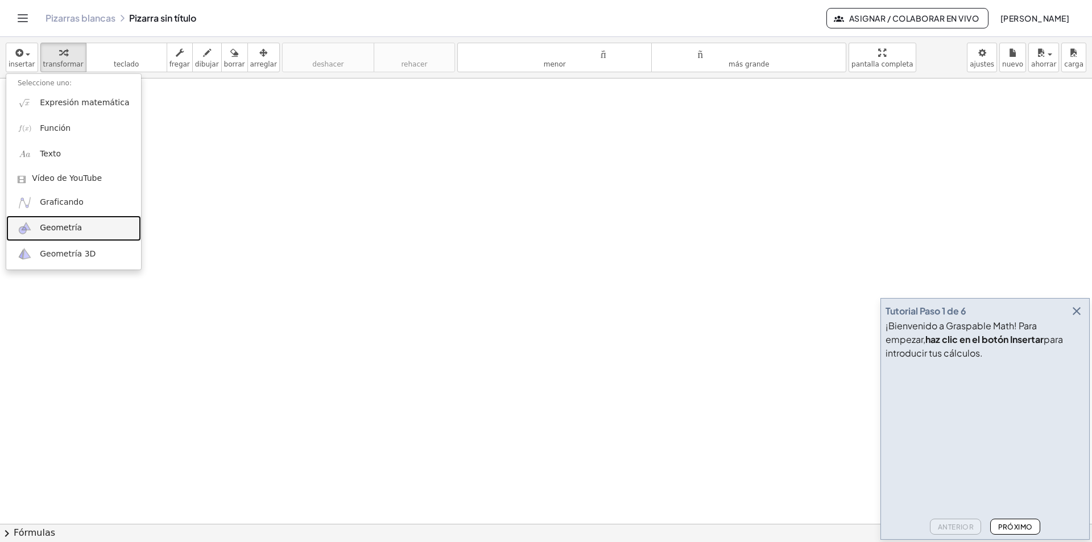
click at [58, 223] on font "Geometría" at bounding box center [61, 227] width 42 height 9
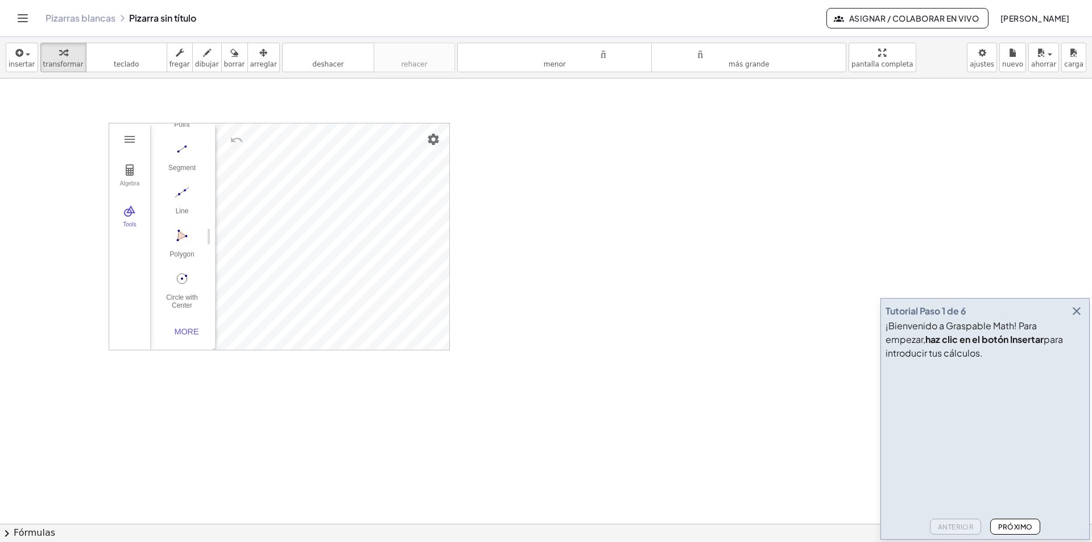
scroll to position [117, 0]
click at [236, 137] on img "Undo" at bounding box center [237, 140] width 14 height 14
drag, startPoint x: 188, startPoint y: 126, endPoint x: 120, endPoint y: 126, distance: 68.3
click at [120, 126] on div "Algebra Tools Input… GeoGebra Geometry Basic Tools Move Point Segment Line Poly…" at bounding box center [157, 236] width 97 height 226
drag, startPoint x: 117, startPoint y: 150, endPoint x: 75, endPoint y: 133, distance: 45.4
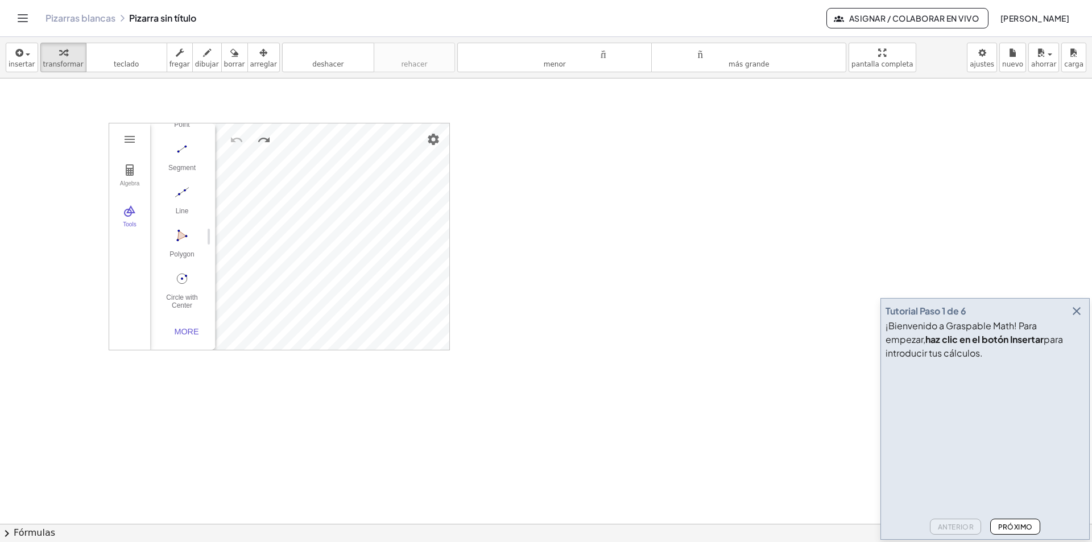
click at [121, 262] on div "Algebra Tools" at bounding box center [129, 236] width 41 height 226
click at [449, 292] on div "Algebra Tools Input… GeoGebra Geometry Basic Tools Move Point Segment Line Poly…" at bounding box center [279, 180] width 341 height 228
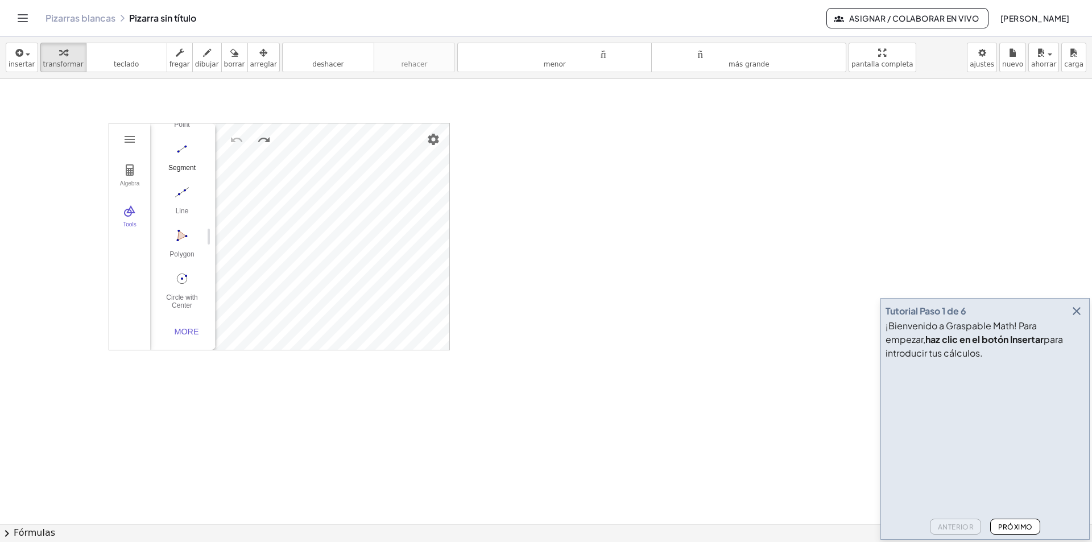
click at [174, 154] on button "Segment" at bounding box center [182, 159] width 46 height 41
click at [185, 140] on img "Segment. Select two points or positions" at bounding box center [182, 149] width 46 height 18
click at [520, 199] on div at bounding box center [546, 524] width 1092 height 891
click at [691, 205] on div at bounding box center [546, 524] width 1092 height 891
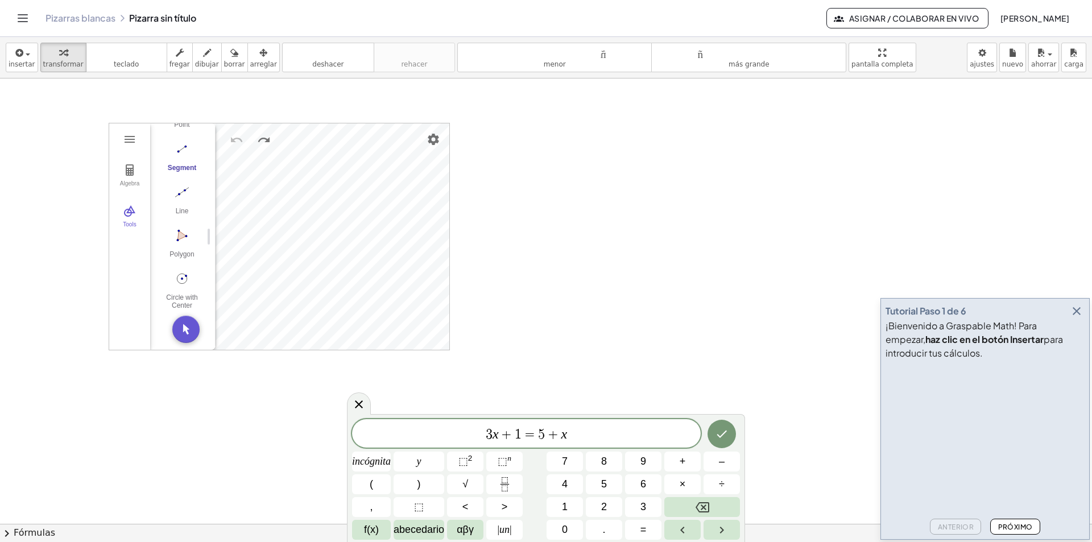
click at [184, 148] on img "Segment. Select two points or positions" at bounding box center [182, 149] width 46 height 18
click at [195, 53] on div "button" at bounding box center [207, 53] width 24 height 14
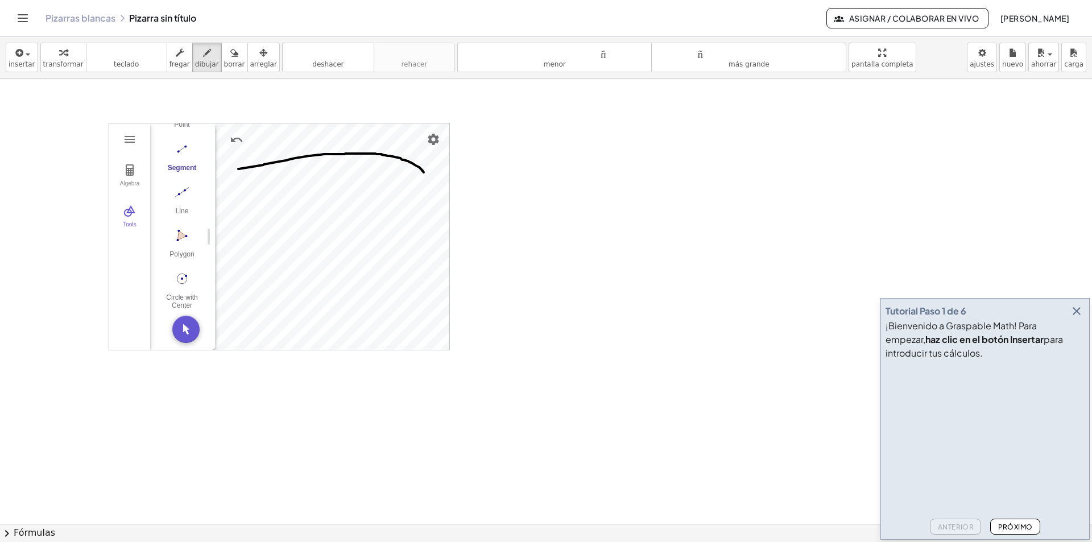
drag, startPoint x: 238, startPoint y: 169, endPoint x: 424, endPoint y: 172, distance: 185.5
click at [424, 172] on div at bounding box center [546, 524] width 1092 height 891
drag, startPoint x: 423, startPoint y: 163, endPoint x: 413, endPoint y: 173, distance: 14.5
click at [413, 173] on div at bounding box center [546, 524] width 1092 height 891
drag, startPoint x: 325, startPoint y: 130, endPoint x: 330, endPoint y: 147, distance: 17.8
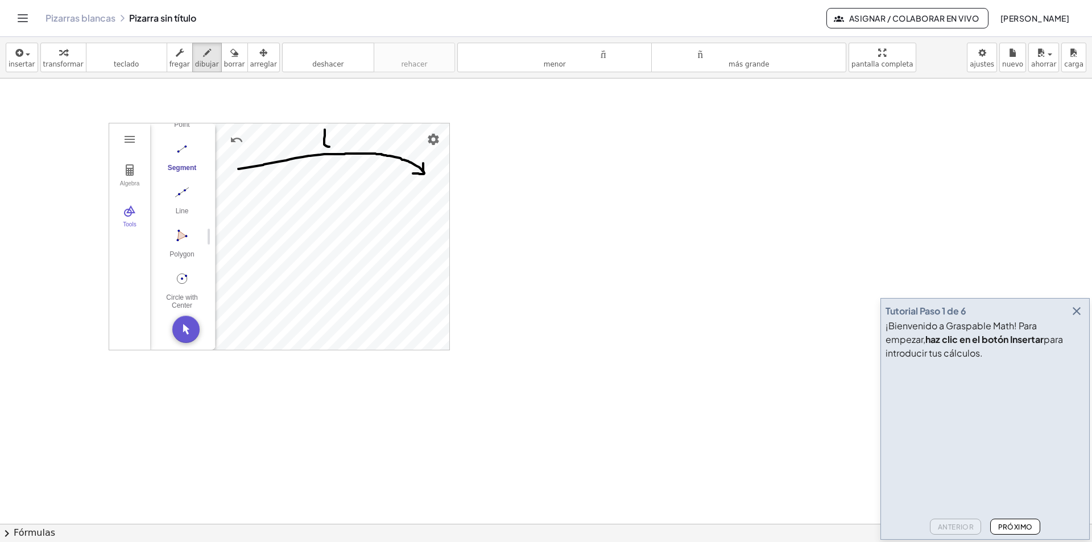
click at [330, 147] on div at bounding box center [546, 524] width 1092 height 891
drag, startPoint x: 320, startPoint y: 134, endPoint x: 329, endPoint y: 134, distance: 9.1
click at [329, 134] on div at bounding box center [546, 524] width 1092 height 891
drag, startPoint x: 238, startPoint y: 203, endPoint x: 228, endPoint y: 216, distance: 16.6
click at [228, 216] on div at bounding box center [546, 524] width 1092 height 891
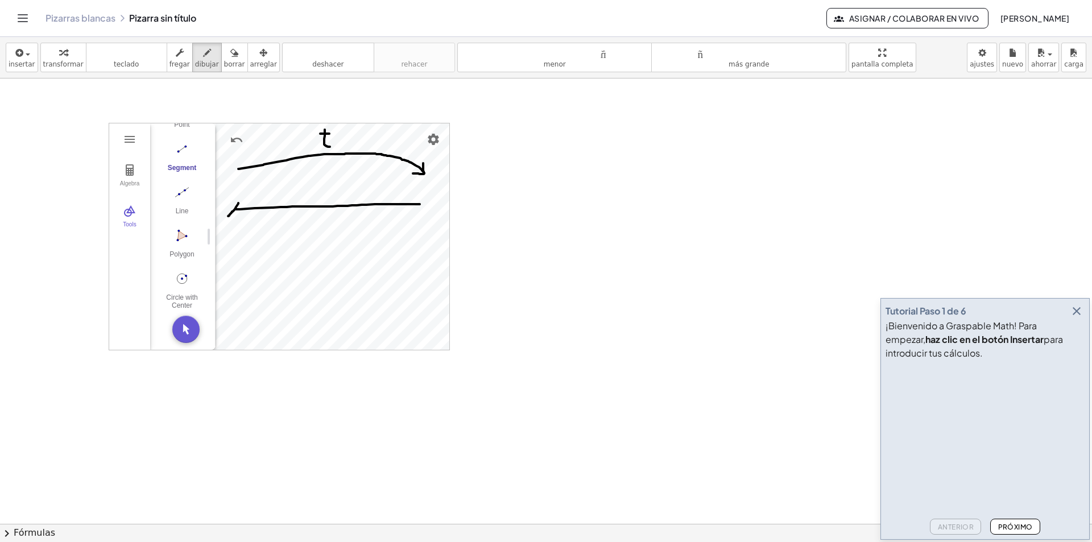
drag, startPoint x: 236, startPoint y: 209, endPoint x: 423, endPoint y: 204, distance: 187.2
click at [423, 204] on div at bounding box center [546, 524] width 1092 height 891
drag, startPoint x: 427, startPoint y: 197, endPoint x: 410, endPoint y: 210, distance: 21.4
click at [410, 210] on div at bounding box center [546, 524] width 1092 height 891
drag, startPoint x: 323, startPoint y: 210, endPoint x: 322, endPoint y: 232, distance: 21.1
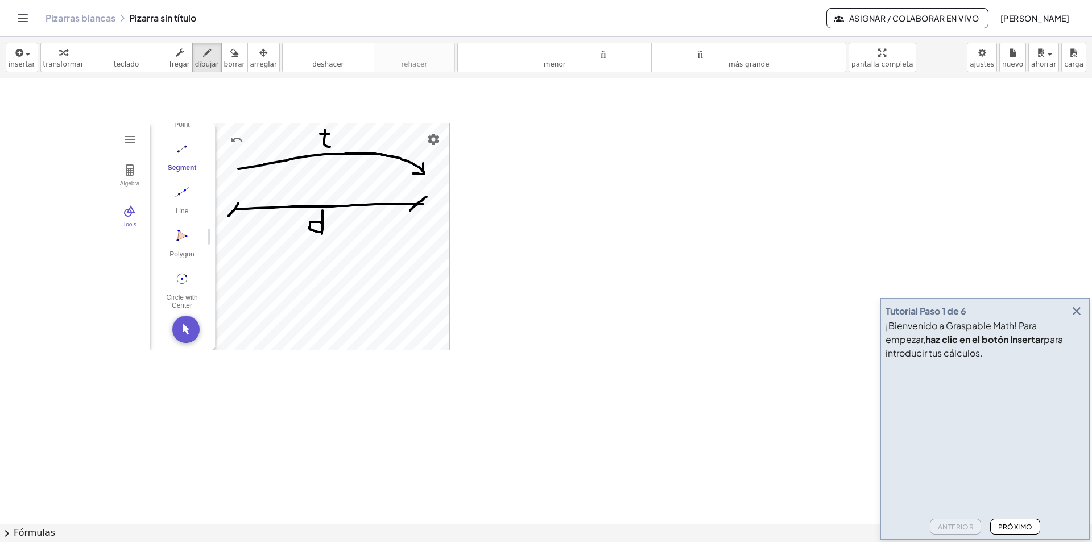
click at [322, 232] on div at bounding box center [546, 524] width 1092 height 891
